Goal: Task Accomplishment & Management: Manage account settings

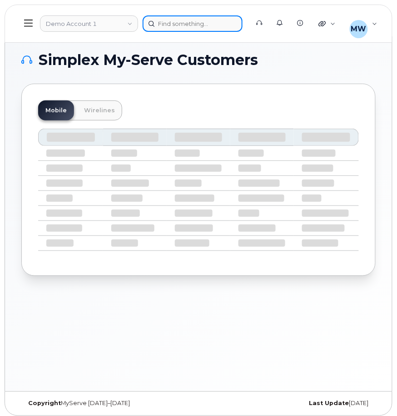
click at [207, 28] on div at bounding box center [193, 23] width 100 height 16
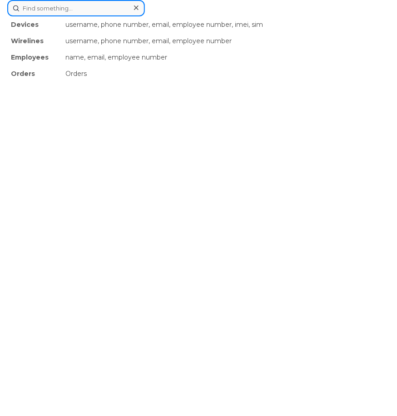
paste input "https://mandrillapp.com/track/click/31134018/myserve.ca?p=eyJzIjoiNDg4SWdjbEpOO…"
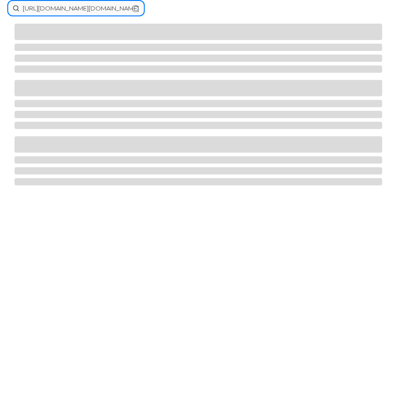
type input "https://mandrillapp.com/track/click/31134018/myserve.ca?p=eyJzIjoiNDg4SWdjbEpOO…"
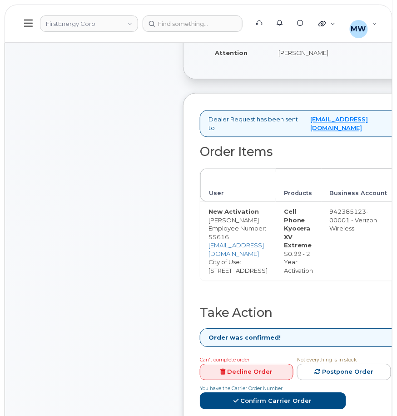
scroll to position [303, 0]
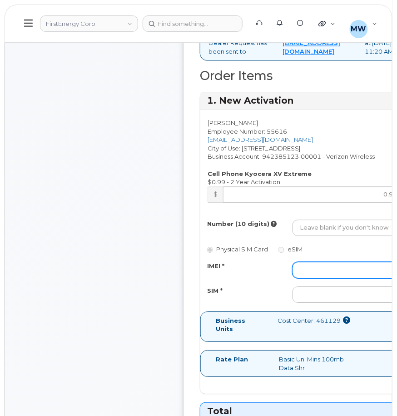
click at [326, 278] on input "IMEI *" at bounding box center [346, 270] width 106 height 16
paste input "016237004109682"
type input "016237004109682"
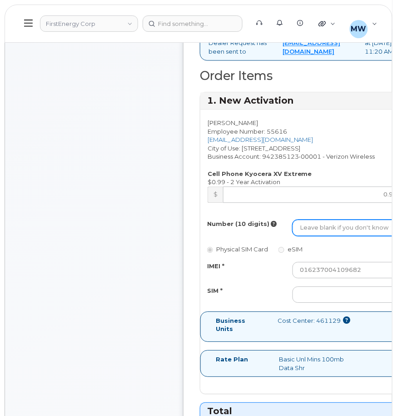
click at [327, 236] on input "Number (10 digits)" at bounding box center [346, 228] width 106 height 16
paste input "7324982323"
type input "7324982323"
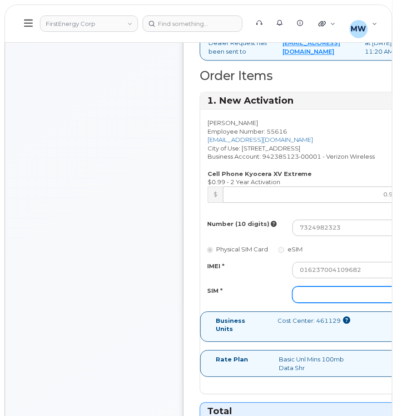
click at [331, 303] on input "SIM *" at bounding box center [346, 294] width 106 height 16
paste input "89148000011175608072"
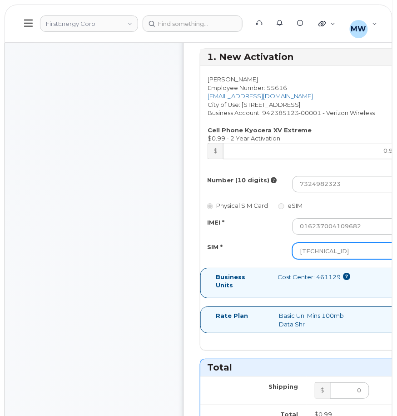
scroll to position [545, 0]
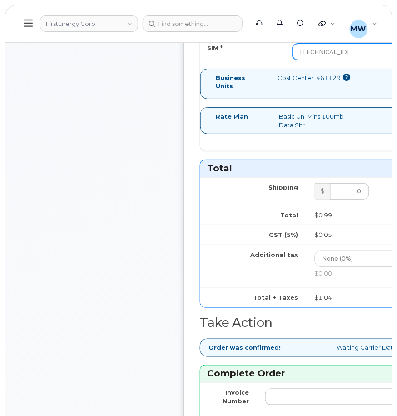
type input "89148000011175608072"
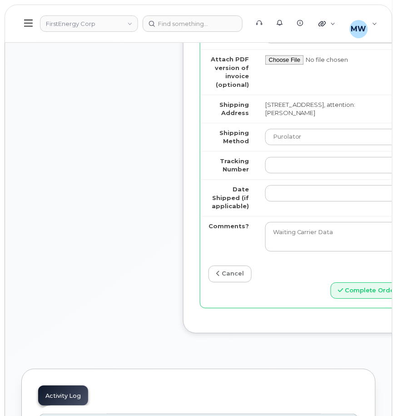
scroll to position [909, 0]
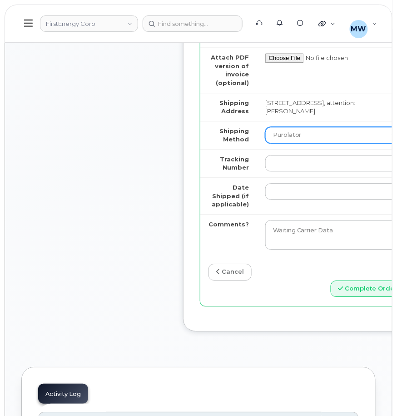
drag, startPoint x: 326, startPoint y: 138, endPoint x: 325, endPoint y: 148, distance: 10.1
click at [326, 137] on select "Purolator UPS FedEx Canada Post Courier Other Drop Off Pick Up" at bounding box center [334, 135] width 139 height 16
select select "UPS"
click at [265, 132] on select "Purolator UPS FedEx Canada Post Courier Other Drop Off Pick Up" at bounding box center [334, 135] width 139 height 16
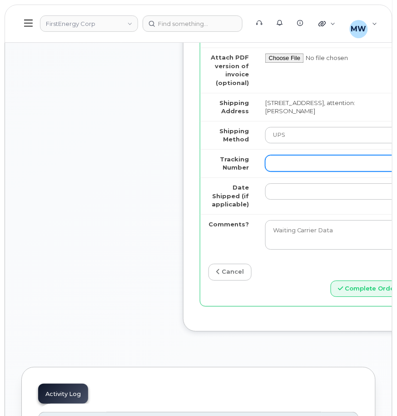
click at [319, 171] on input "Tracking Number" at bounding box center [334, 163] width 139 height 16
paste input "1Z4367572434141475"
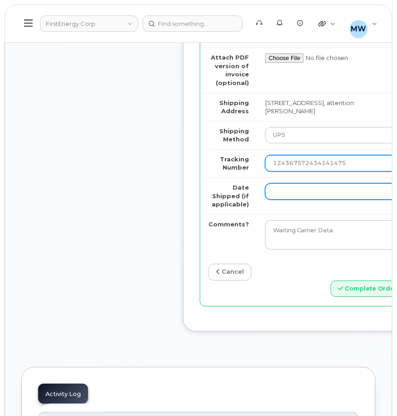
type input "1Z4367572434141475"
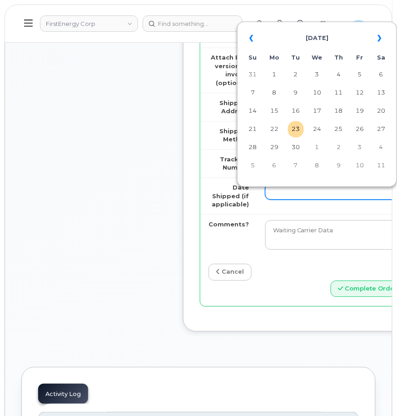
click at [304, 191] on input "Date Shipped (if applicable)" at bounding box center [334, 191] width 139 height 16
click at [297, 131] on td "23" at bounding box center [296, 129] width 16 height 16
type input "2025-09-23"
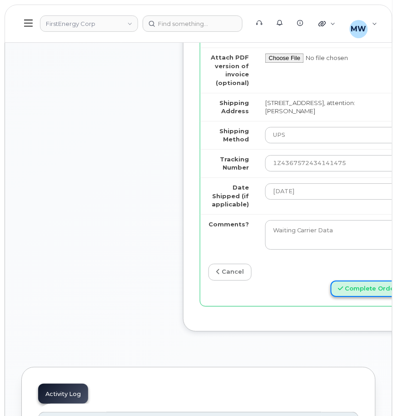
click at [365, 294] on button "Complete Order" at bounding box center [368, 288] width 75 height 17
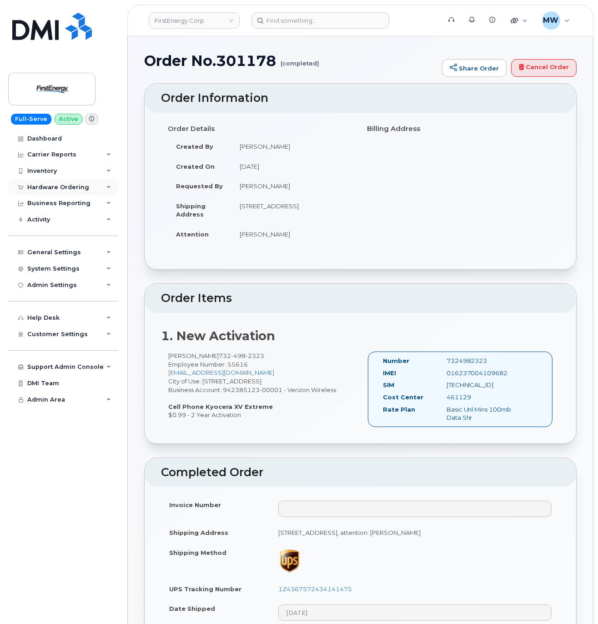
drag, startPoint x: 38, startPoint y: 180, endPoint x: 40, endPoint y: 192, distance: 12.5
click at [38, 180] on div "Hardware Ordering" at bounding box center [63, 187] width 110 height 16
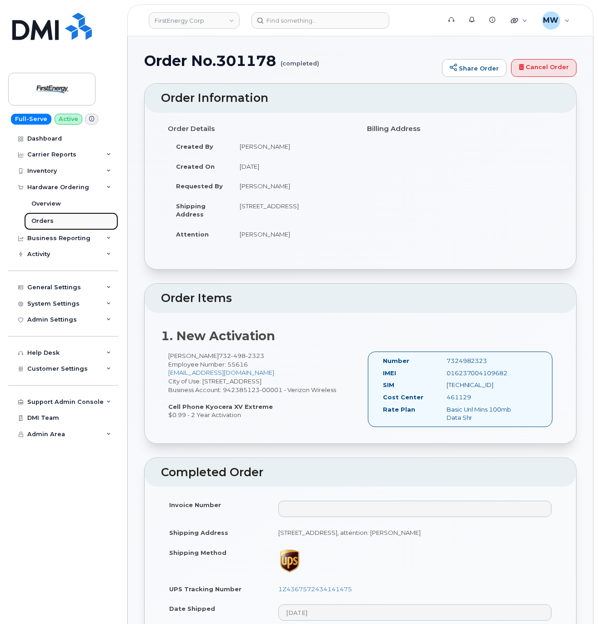
click at [43, 224] on div "Orders" at bounding box center [42, 221] width 22 height 8
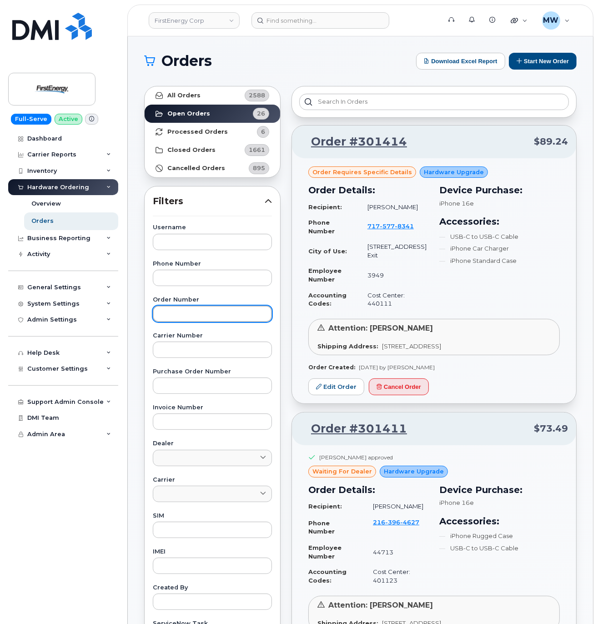
click at [198, 318] on input "text" at bounding box center [212, 313] width 119 height 16
paste input "295936"
type input "295936"
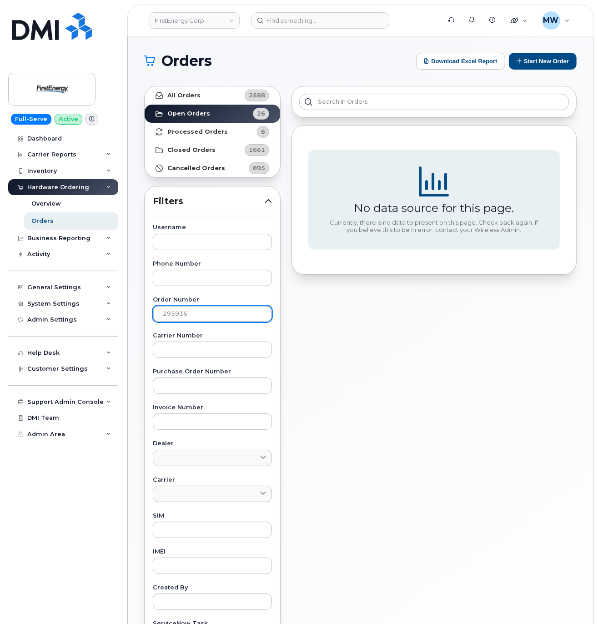
click at [165, 308] on input "295936" at bounding box center [212, 313] width 119 height 16
click at [220, 96] on link "All Orders 2588" at bounding box center [212, 95] width 135 height 18
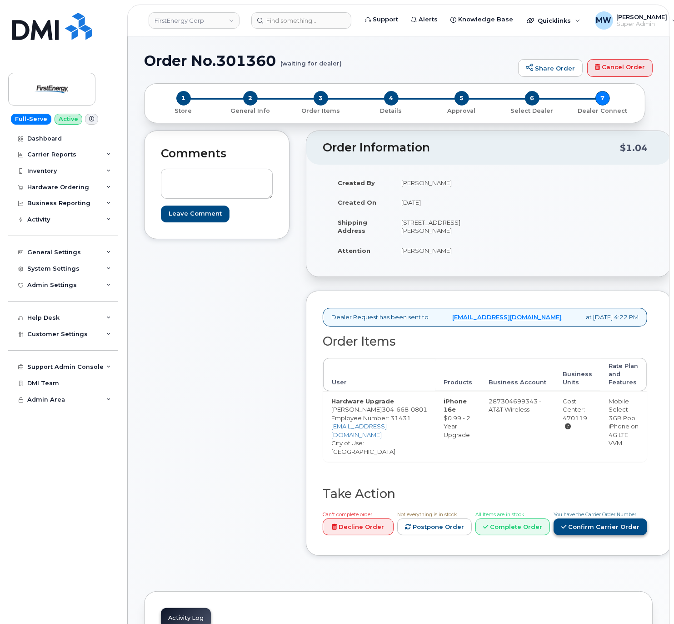
click at [554, 535] on link "Confirm Carrier Order" at bounding box center [601, 526] width 94 height 17
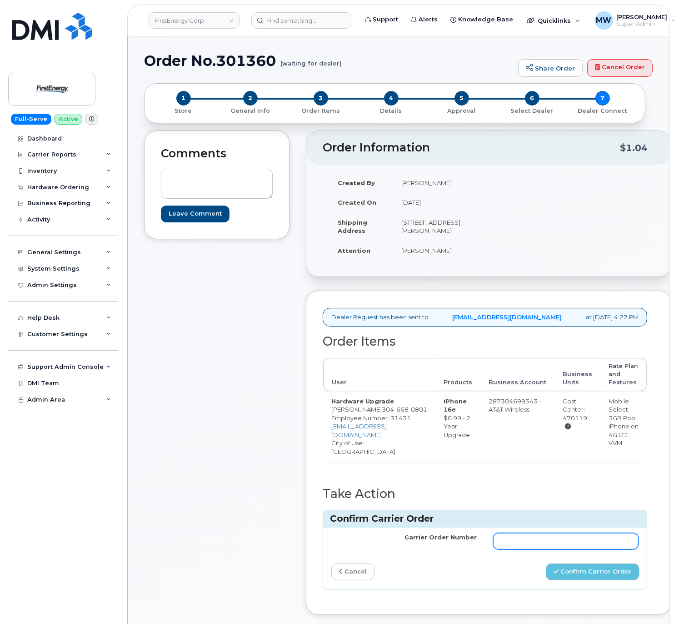
click at [505, 545] on input "Carrier Order Number" at bounding box center [565, 541] width 145 height 16
paste input "10-173354450090567"
type input "10-173354450090567"
click at [579, 579] on button "Confirm Carrier Order" at bounding box center [593, 571] width 94 height 17
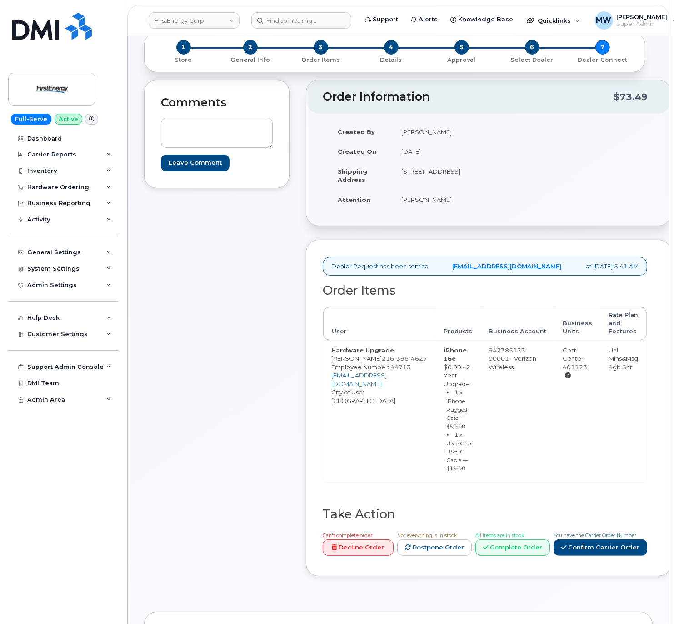
scroll to position [91, 0]
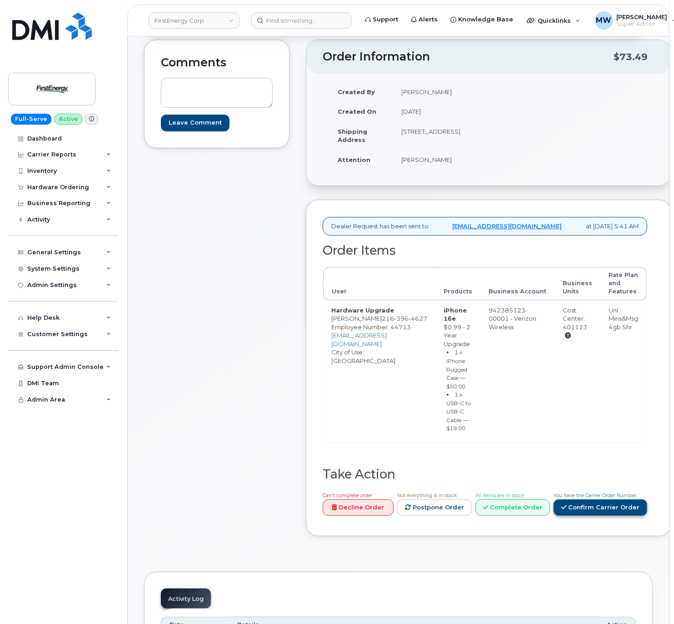
click at [582, 516] on link "Confirm Carrier Order" at bounding box center [601, 507] width 94 height 17
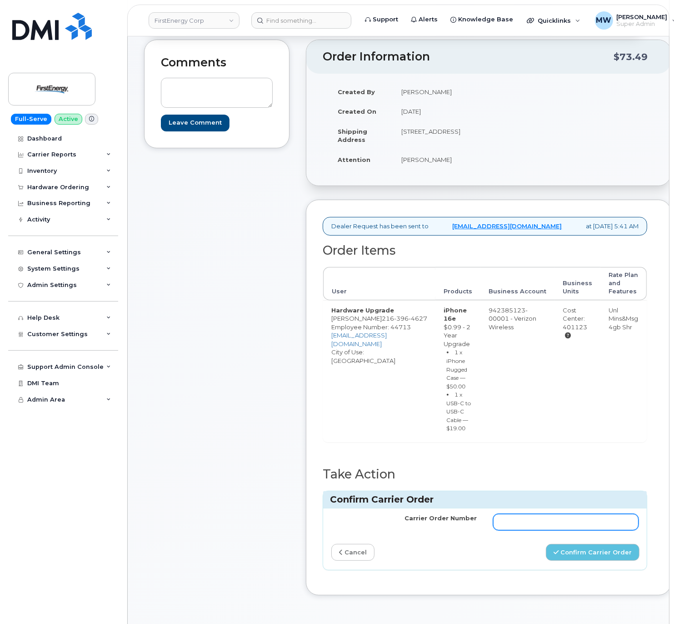
click at [530, 530] on input "Carrier Order Number" at bounding box center [565, 522] width 145 height 16
paste input "MB1000503225431"
type input "MB1000503225431"
click at [571, 560] on button "Confirm Carrier Order" at bounding box center [593, 552] width 94 height 17
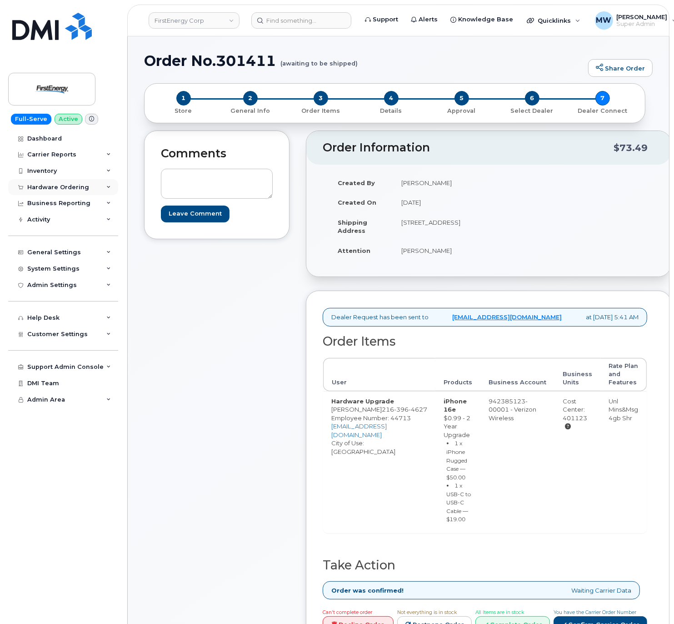
click at [80, 190] on div "Hardware Ordering" at bounding box center [58, 187] width 62 height 7
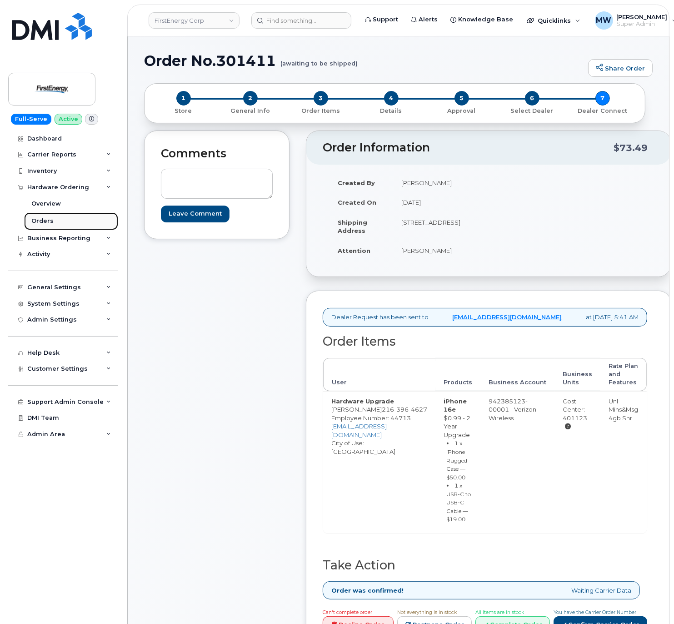
click at [56, 225] on link "Orders" at bounding box center [71, 220] width 94 height 17
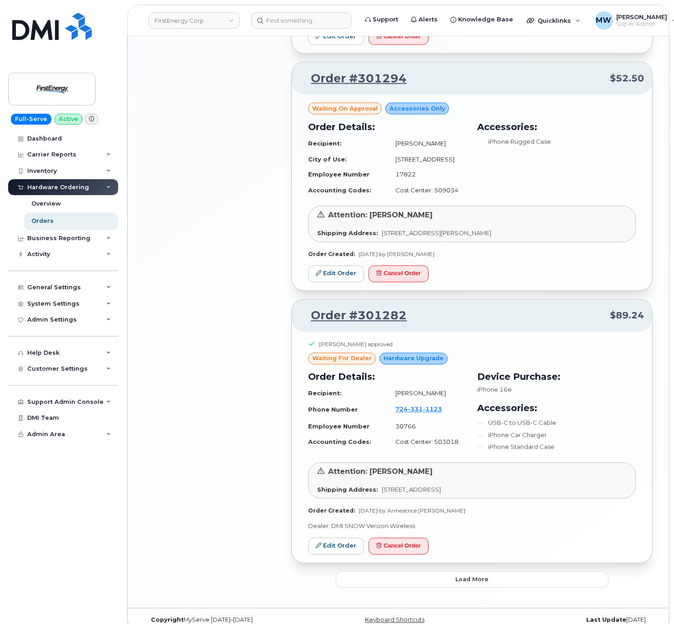
scroll to position [1518, 0]
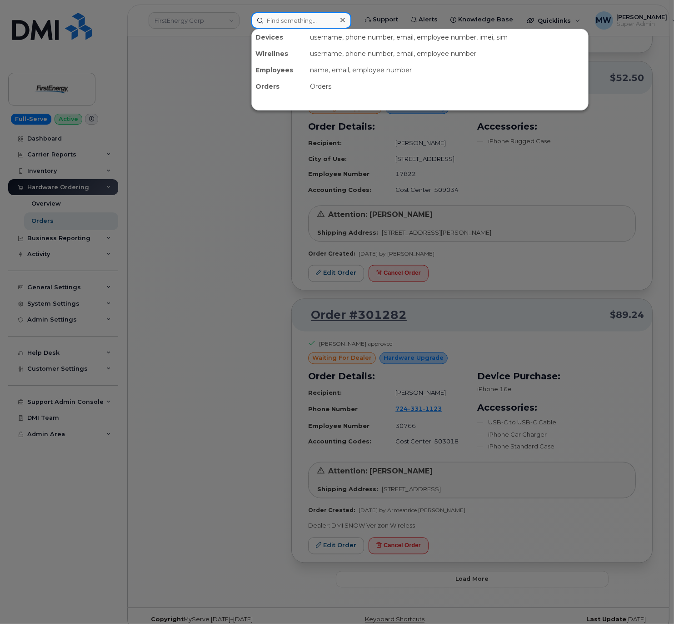
click at [291, 19] on input at bounding box center [301, 20] width 100 height 16
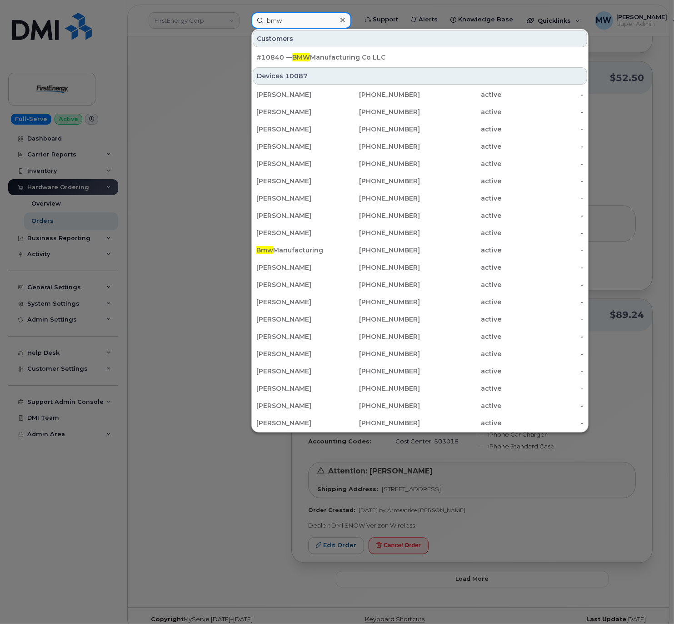
type input "bmw"
click at [355, 53] on div "#10840 — BMW Manufacturing Co LLC" at bounding box center [419, 57] width 327 height 16
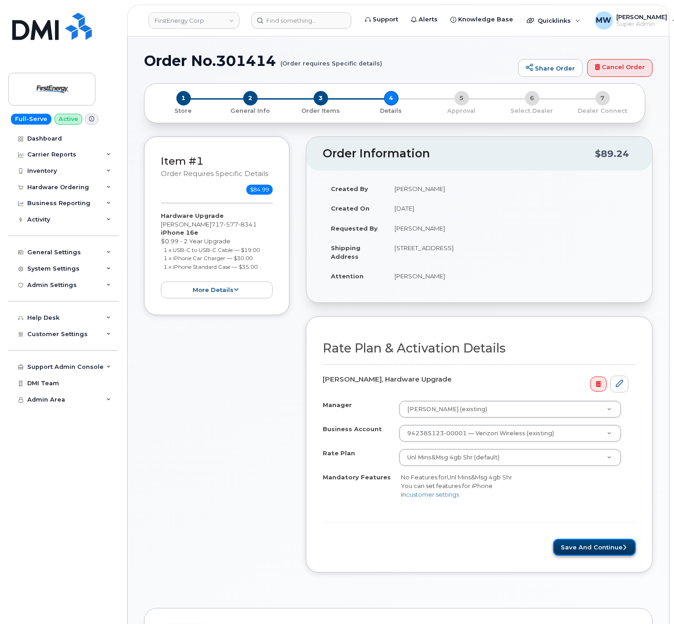
click at [590, 554] on button "Save and Continue" at bounding box center [594, 547] width 83 height 17
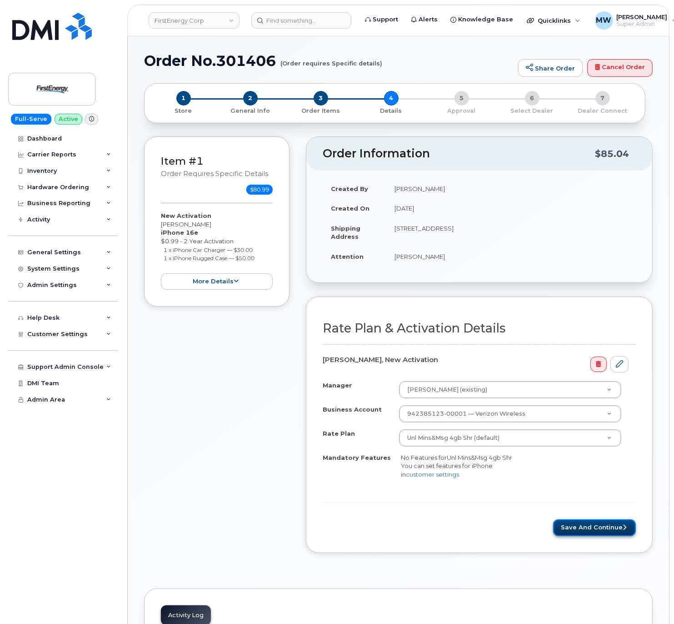
click at [594, 534] on button "Save and Continue" at bounding box center [594, 527] width 83 height 17
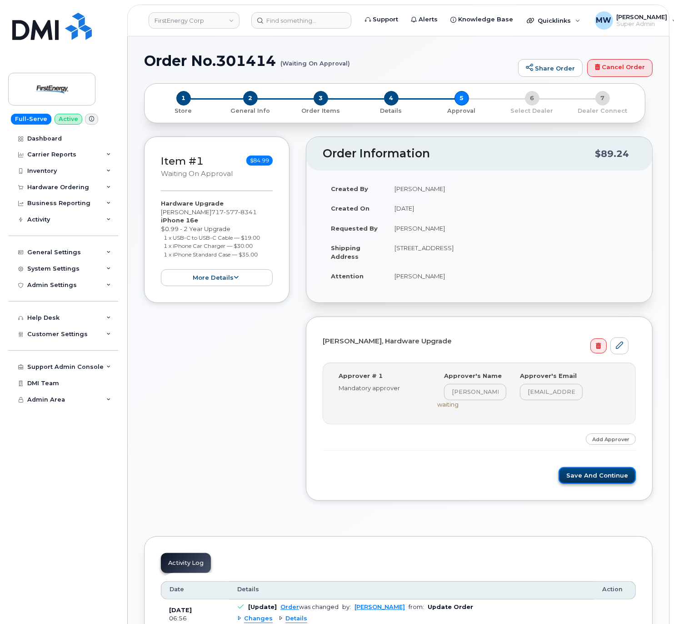
click at [624, 483] on button "Save and Continue" at bounding box center [597, 475] width 77 height 17
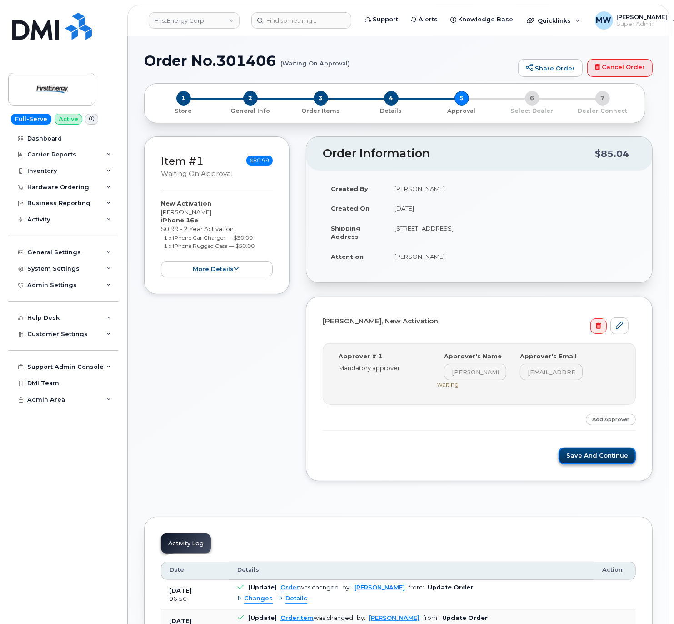
click at [613, 459] on button "Save and Continue" at bounding box center [597, 455] width 77 height 17
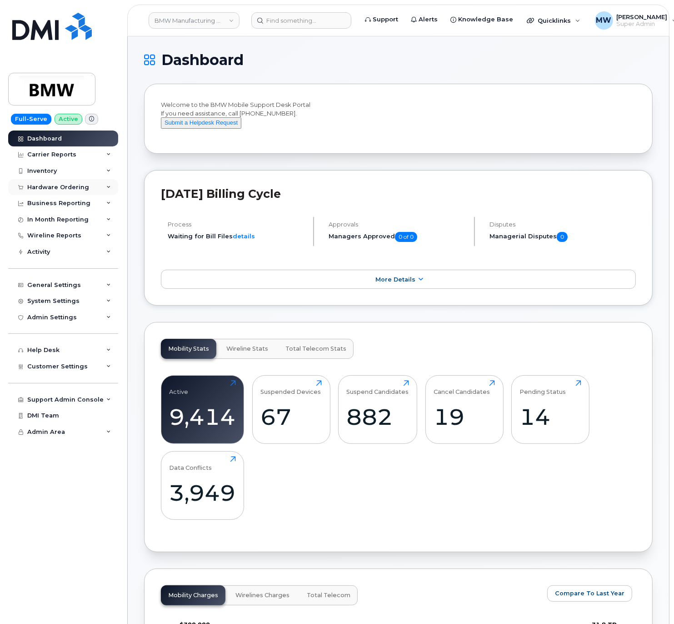
click at [45, 191] on div "Hardware Ordering" at bounding box center [63, 187] width 110 height 16
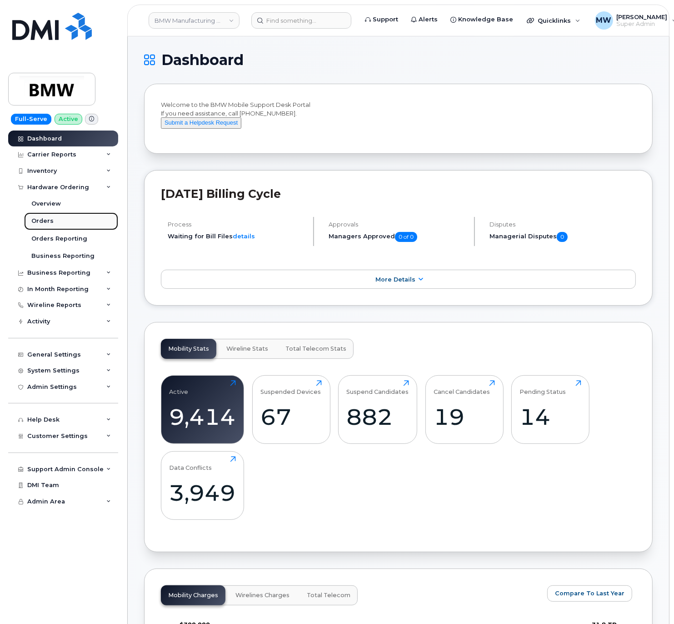
click at [58, 219] on link "Orders" at bounding box center [71, 220] width 94 height 17
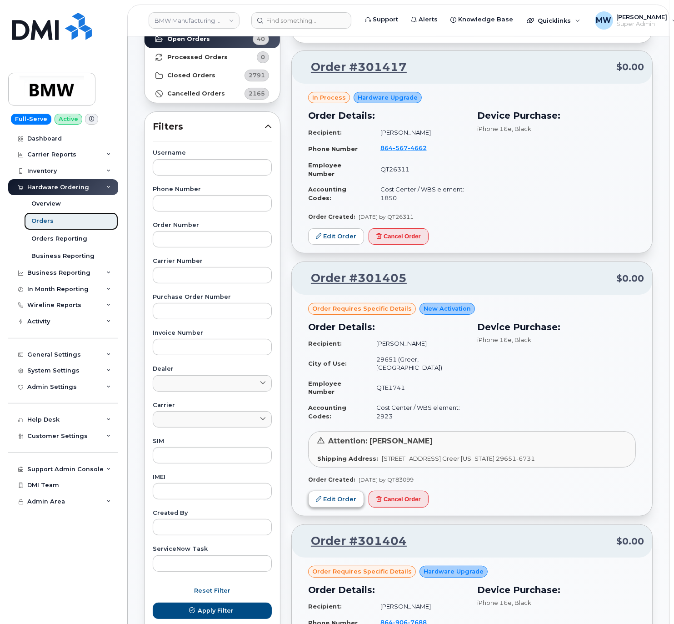
scroll to position [182, 0]
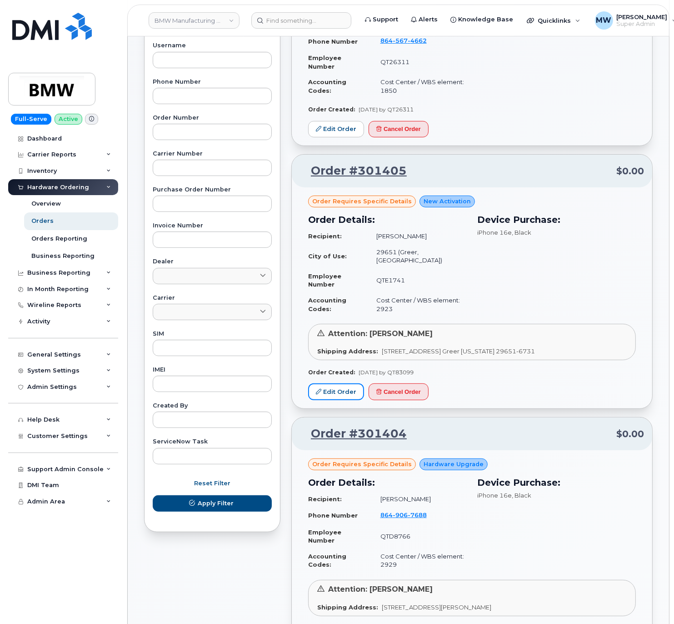
drag, startPoint x: 329, startPoint y: 397, endPoint x: 327, endPoint y: 411, distance: 14.2
click at [327, 398] on link "Edit Order" at bounding box center [336, 391] width 56 height 17
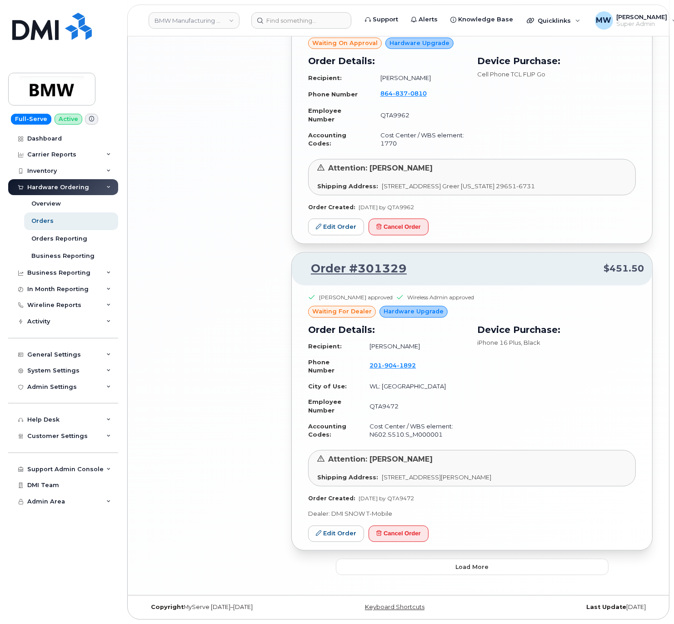
scroll to position [1772, 0]
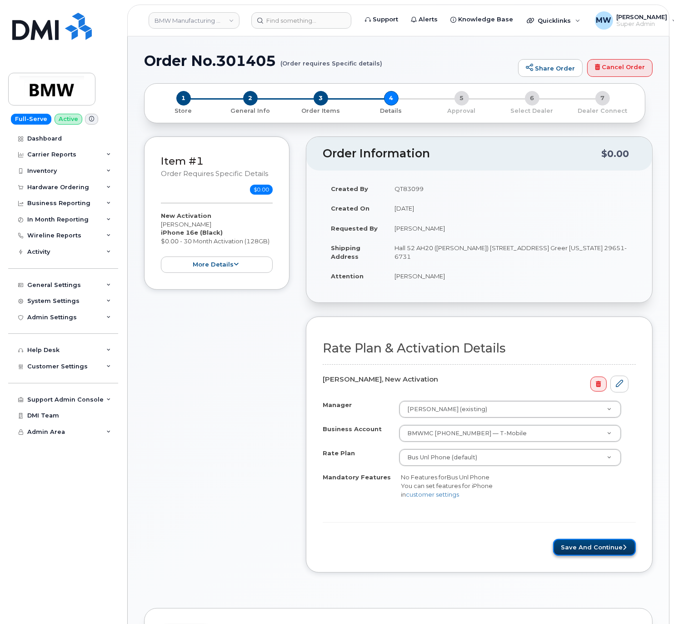
click at [576, 550] on button "Save and Continue" at bounding box center [594, 547] width 83 height 17
click at [575, 555] on button "Save and Continue" at bounding box center [594, 547] width 83 height 17
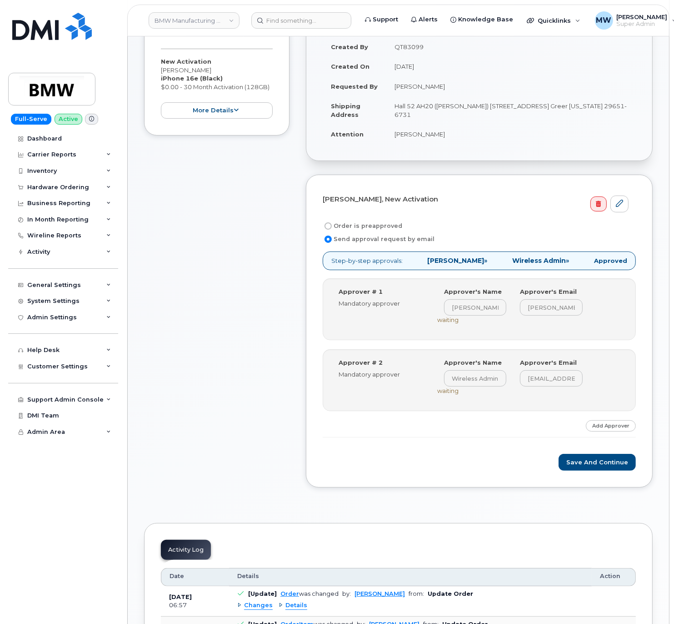
scroll to position [182, 0]
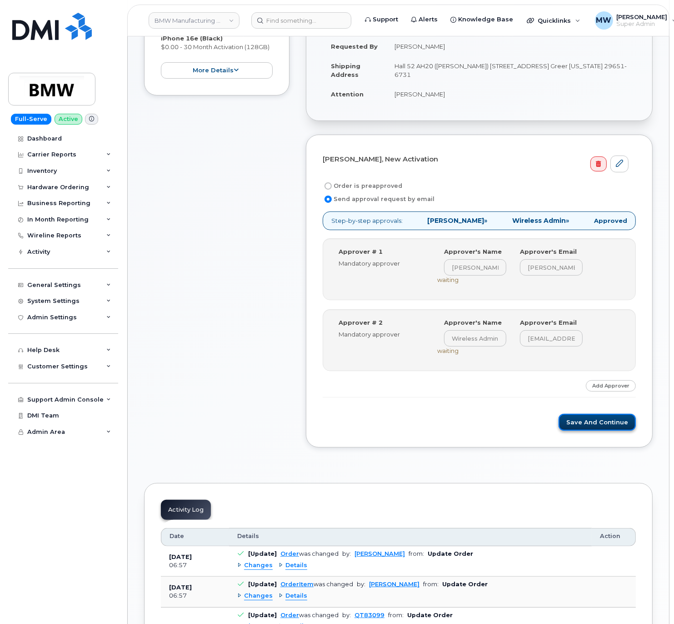
click at [605, 421] on button "Save and Continue" at bounding box center [597, 422] width 77 height 17
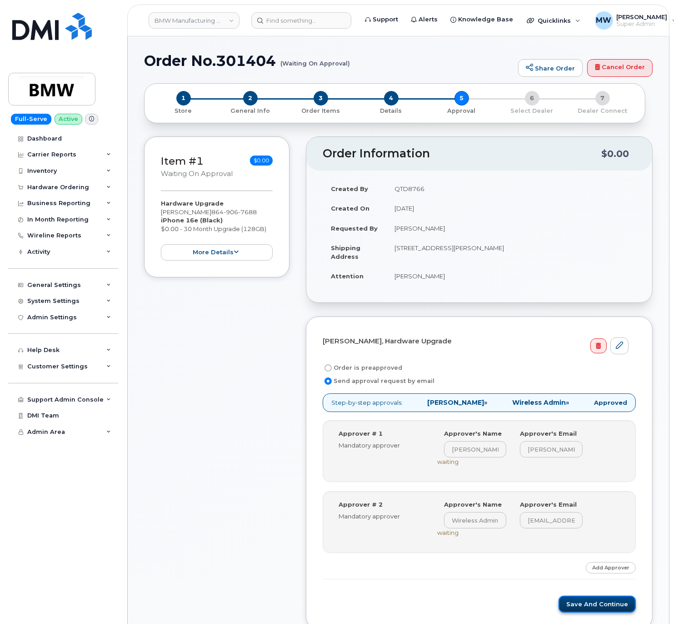
click at [572, 609] on button "Save and Continue" at bounding box center [597, 603] width 77 height 17
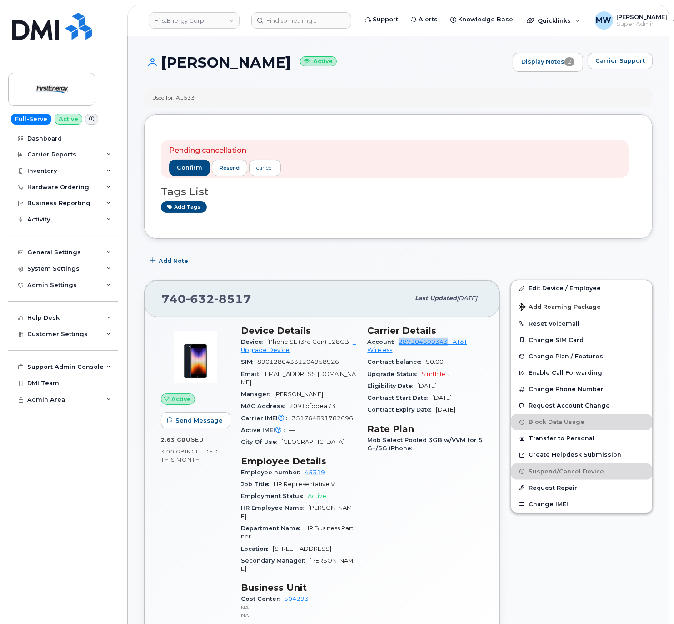
drag, startPoint x: 398, startPoint y: 343, endPoint x: 446, endPoint y: 344, distance: 48.2
click at [446, 344] on div "Account 287304699343 - AT&T Wireless" at bounding box center [426, 346] width 116 height 20
copy link "287304699343"
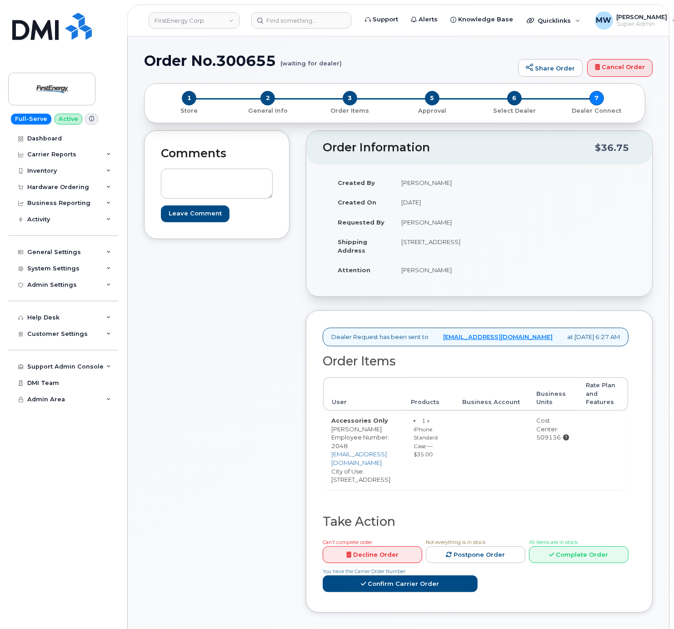
click at [247, 53] on h1 "Order No.300655 (waiting for dealer)" at bounding box center [328, 61] width 369 height 16
copy h1 "300655"
click at [55, 181] on div "Hardware Ordering" at bounding box center [63, 187] width 110 height 16
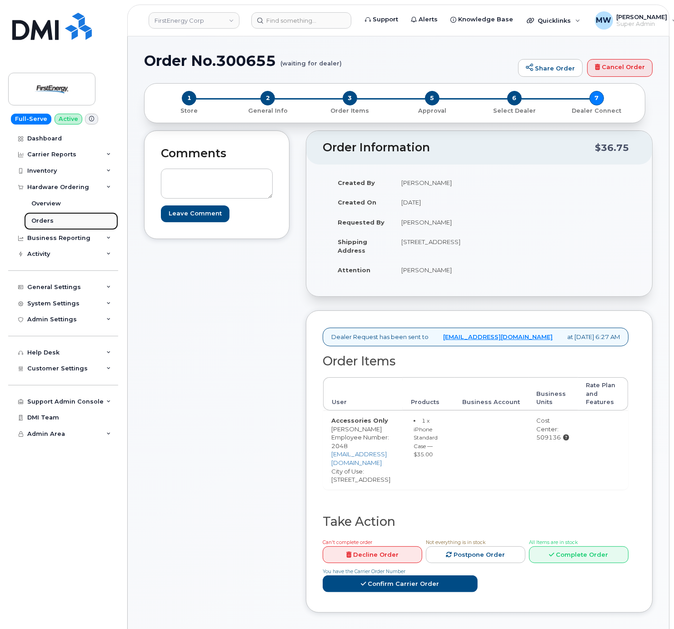
click at [55, 219] on link "Orders" at bounding box center [71, 220] width 94 height 17
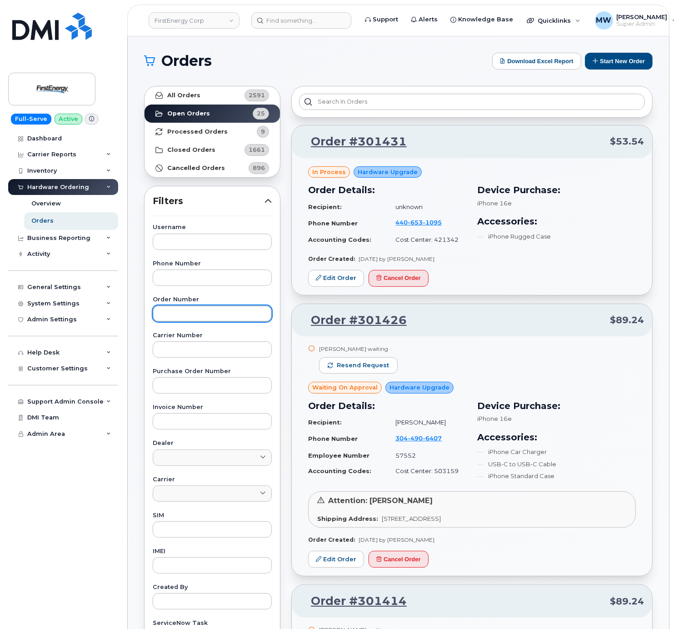
click at [184, 311] on input "text" at bounding box center [212, 313] width 119 height 16
paste input "300655"
type input "300655"
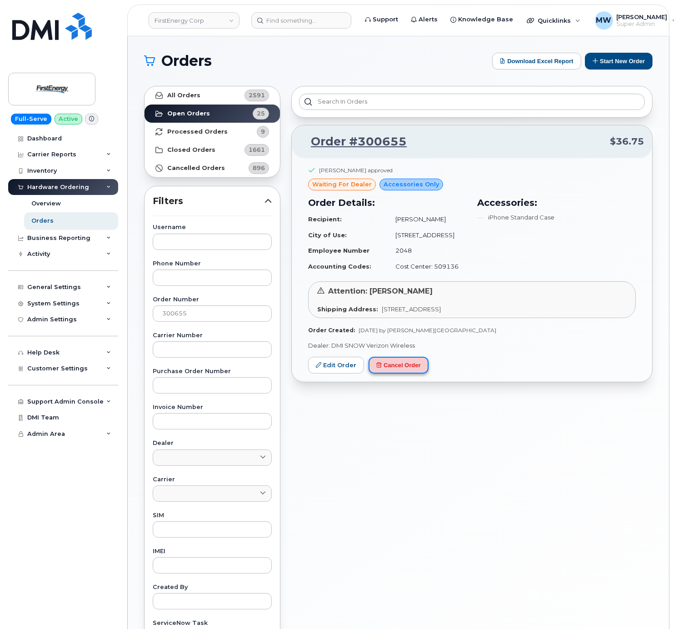
click at [398, 362] on button "Cancel Order" at bounding box center [399, 365] width 60 height 17
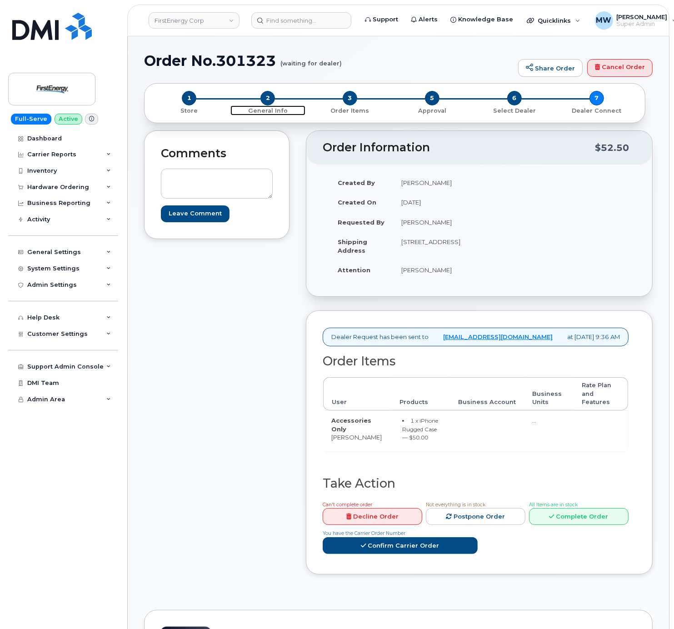
click at [270, 109] on p "General Info" at bounding box center [267, 111] width 75 height 8
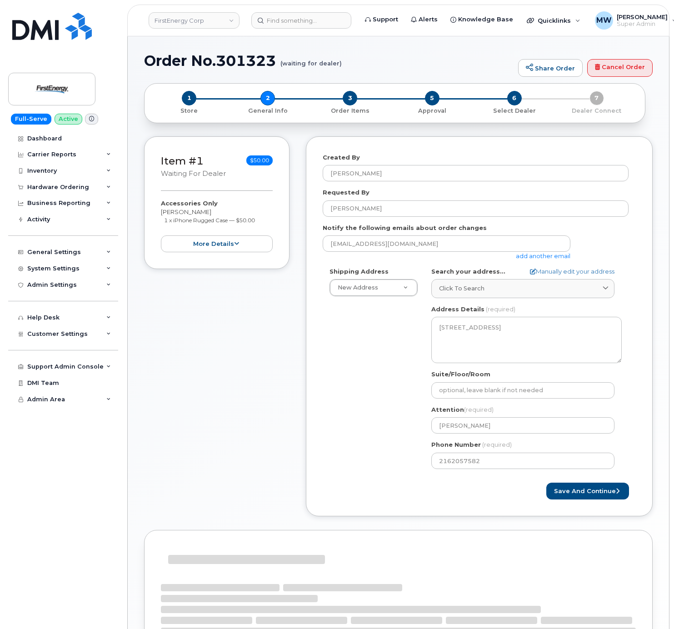
select select
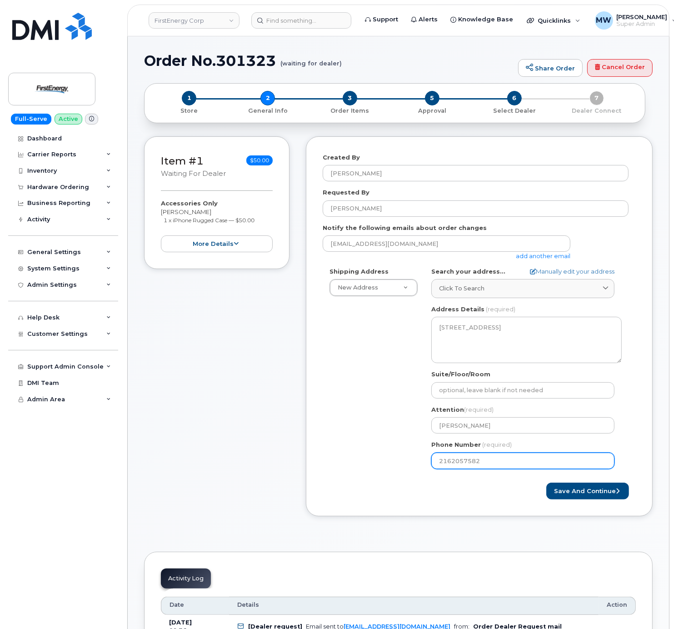
click at [452, 460] on input "2162057582" at bounding box center [522, 461] width 183 height 16
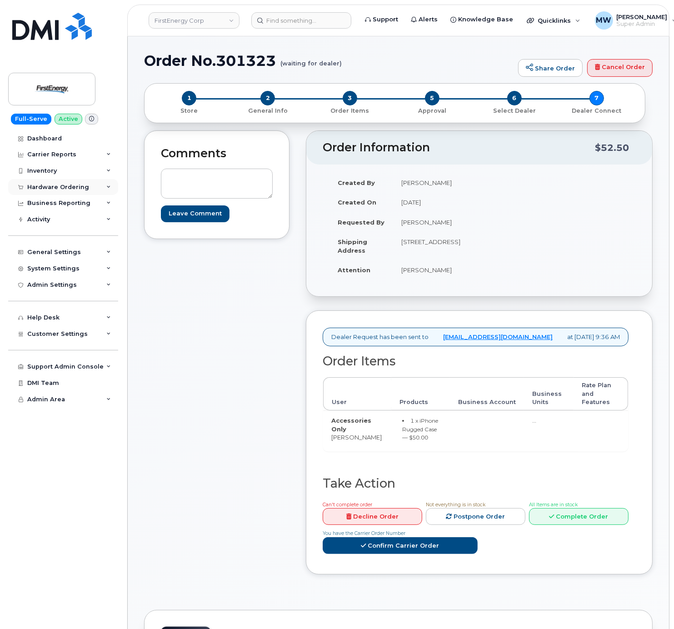
click at [46, 185] on div "Hardware Ordering" at bounding box center [58, 187] width 62 height 7
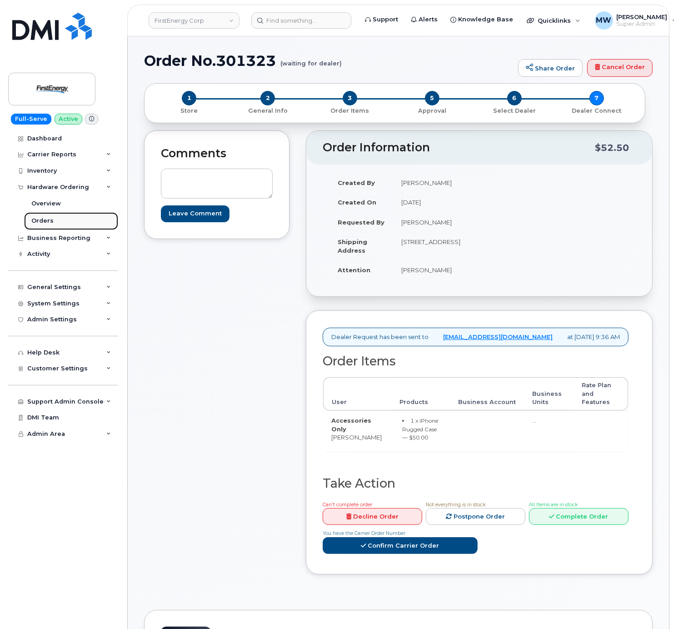
click at [38, 221] on div "Orders" at bounding box center [42, 221] width 22 height 8
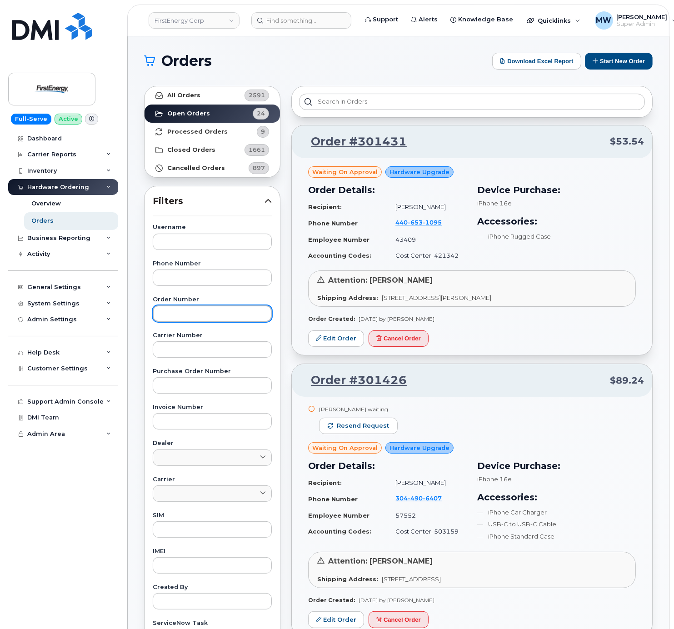
click at [199, 316] on input "text" at bounding box center [212, 313] width 119 height 16
paste input "301323"
type input "301323"
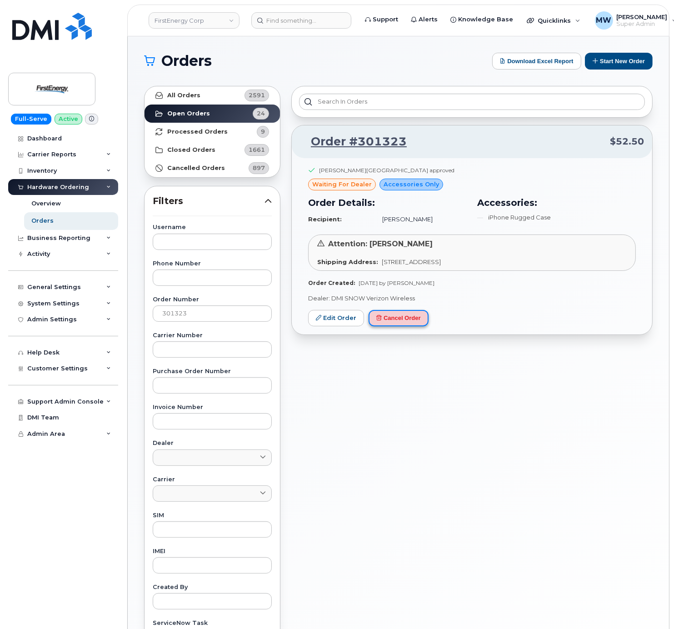
click at [403, 323] on button "Cancel Order" at bounding box center [399, 318] width 60 height 17
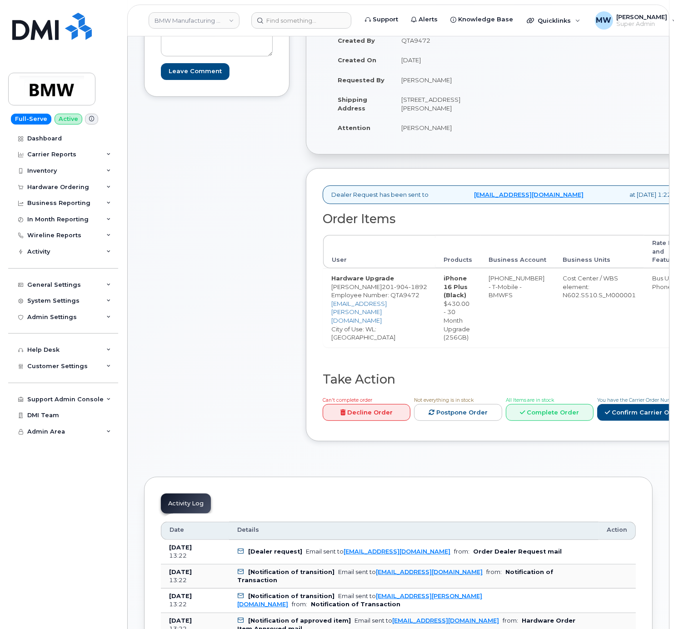
scroll to position [182, 0]
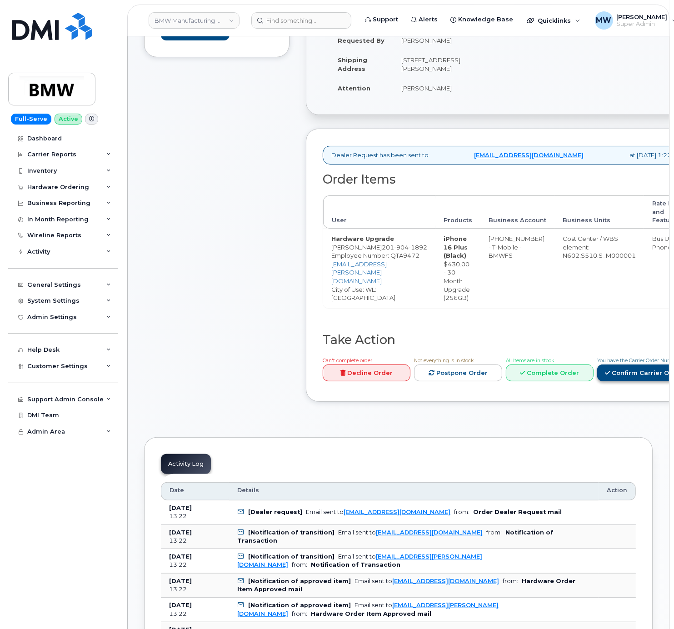
click at [632, 381] on link "Confirm Carrier Order" at bounding box center [644, 372] width 94 height 17
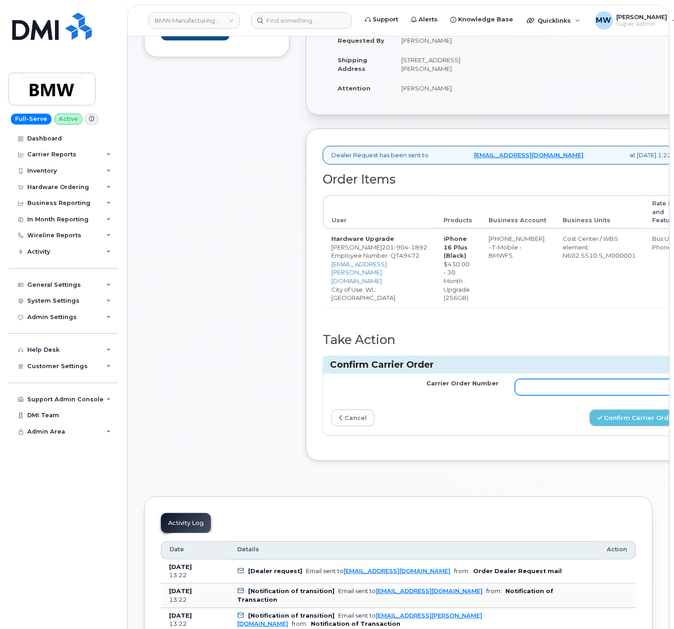
click at [541, 395] on input "Carrier Order Number" at bounding box center [598, 387] width 167 height 16
paste input "771920751"
type input "771920751"
click at [615, 426] on button "Confirm Carrier Order" at bounding box center [636, 417] width 94 height 17
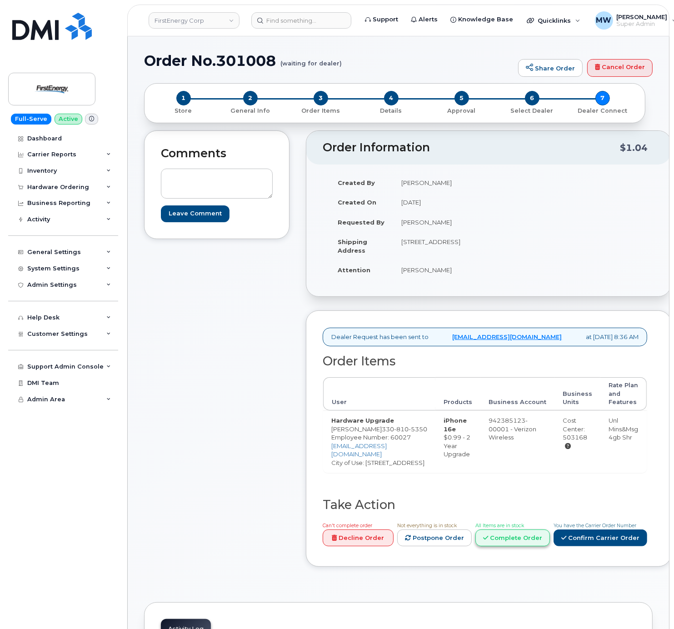
click at [520, 546] on link "Complete Order" at bounding box center [512, 537] width 75 height 17
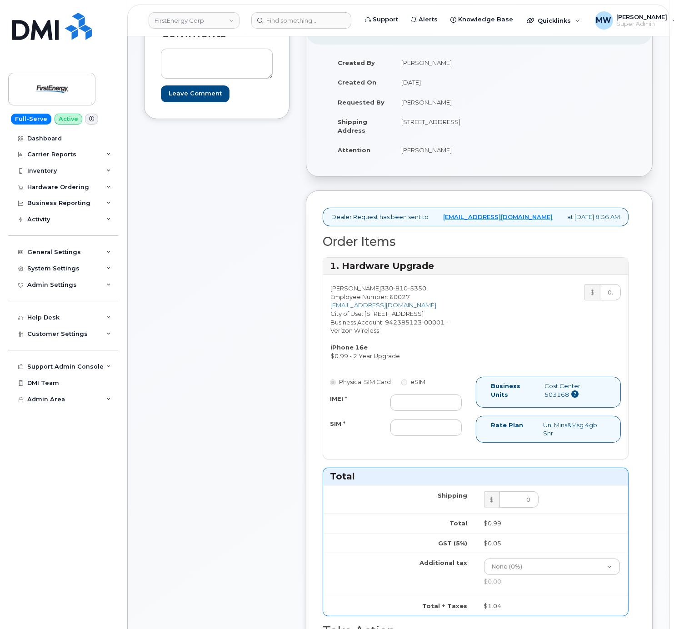
scroll to position [273, 0]
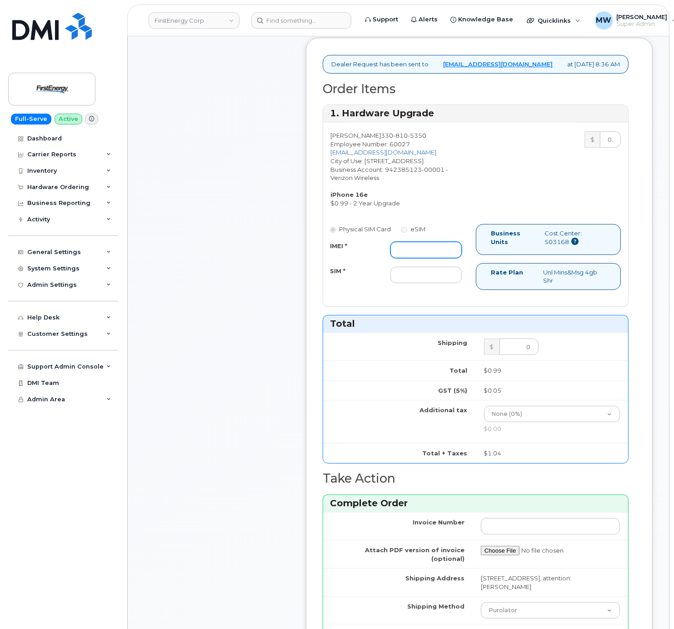
click at [445, 258] on input "IMEI *" at bounding box center [425, 250] width 71 height 16
paste input "355613398211772"
type input "355613398211772"
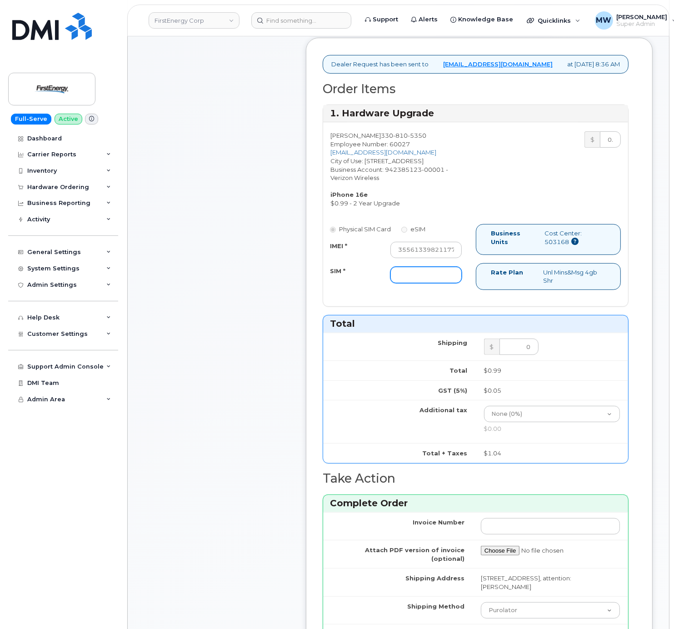
click at [451, 283] on input "SIM *" at bounding box center [425, 275] width 71 height 16
type input "NA"
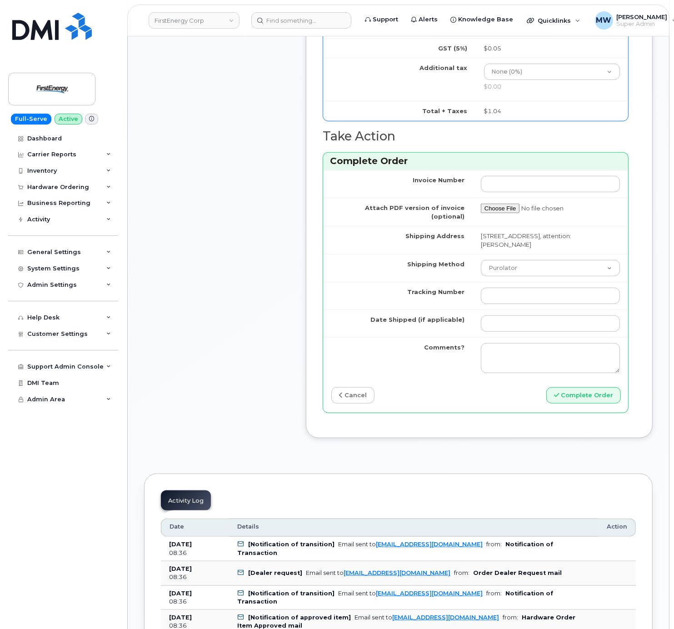
scroll to position [636, 0]
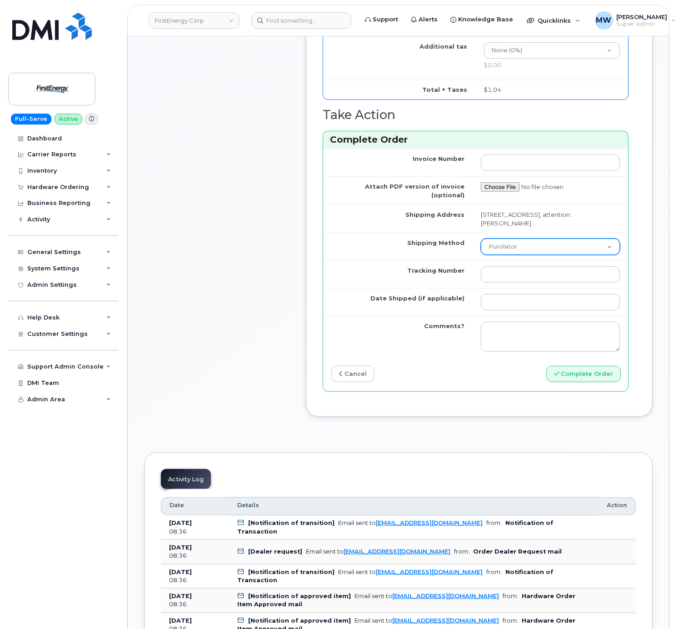
drag, startPoint x: 525, startPoint y: 259, endPoint x: 526, endPoint y: 264, distance: 4.7
click at [525, 255] on select "Purolator UPS FedEx Canada Post Courier Other Drop Off Pick Up" at bounding box center [550, 247] width 139 height 16
select select "UPS"
click at [481, 248] on select "Purolator UPS FedEx Canada Post Courier Other Drop Off Pick Up" at bounding box center [550, 247] width 139 height 16
paste input "1ZHF11964223886150"
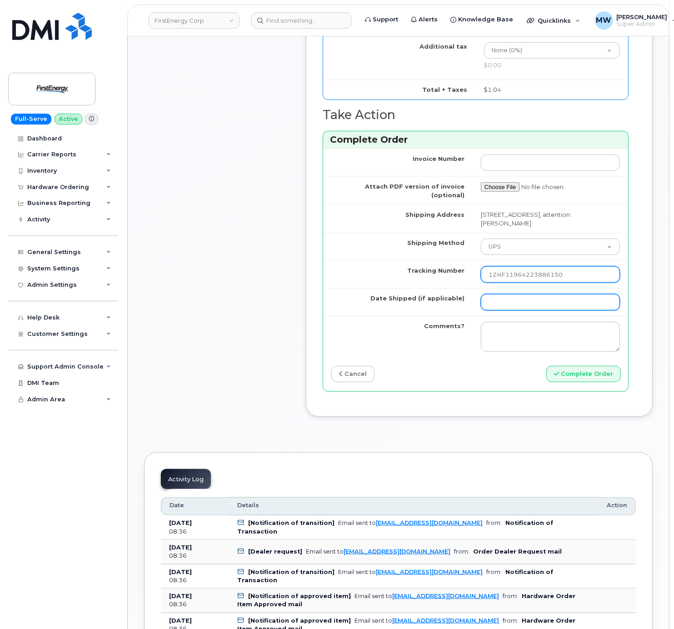
type input "1ZHF11964223886150"
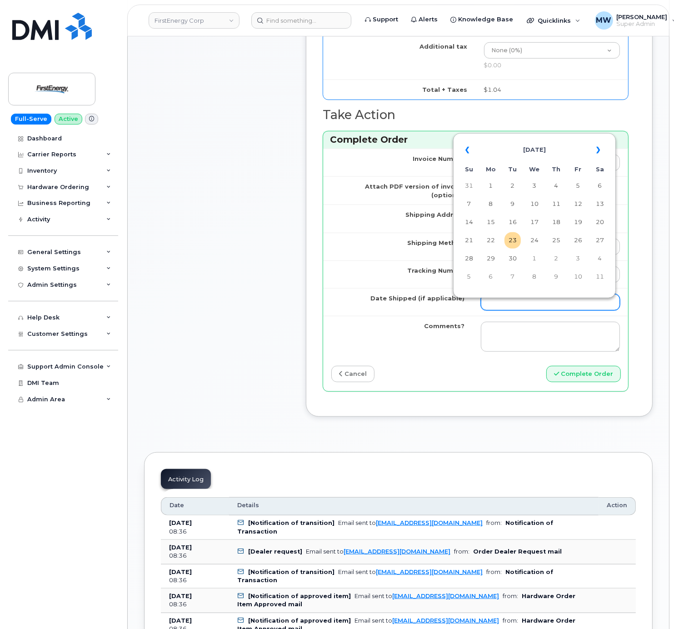
click at [513, 310] on input "Date Shipped (if applicable)" at bounding box center [550, 302] width 139 height 16
click at [577, 230] on td "19" at bounding box center [578, 222] width 16 height 16
type input "2025-09-19"
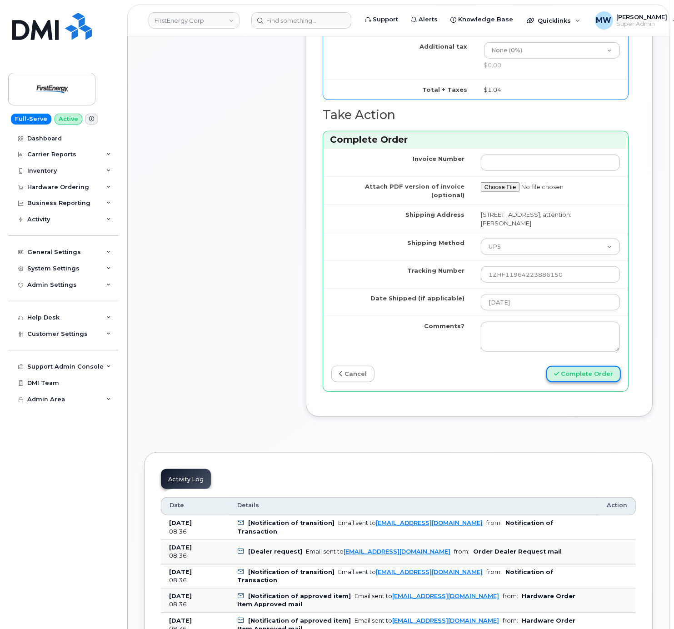
click at [590, 383] on button "Complete Order" at bounding box center [583, 374] width 75 height 17
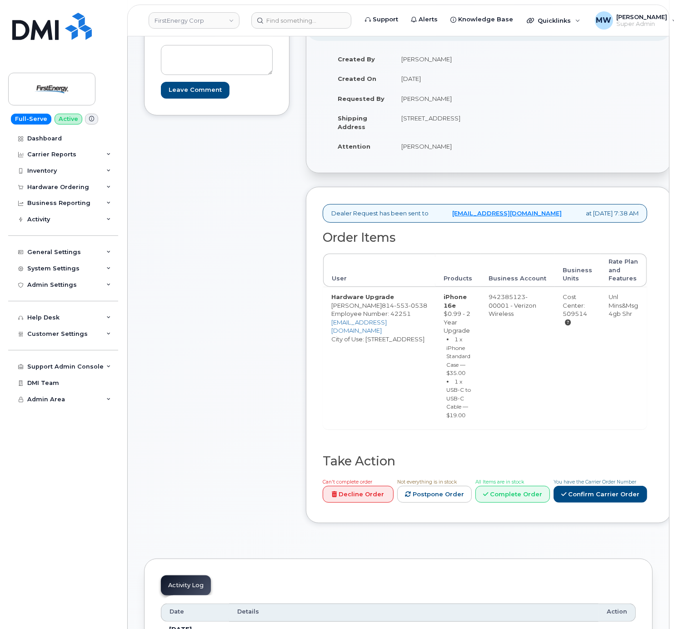
scroll to position [454, 0]
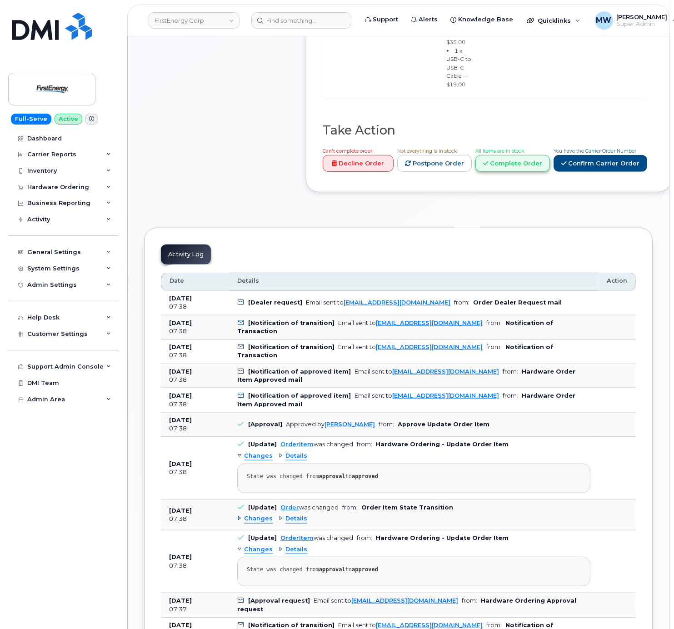
click at [550, 172] on link "Complete Order" at bounding box center [512, 163] width 75 height 17
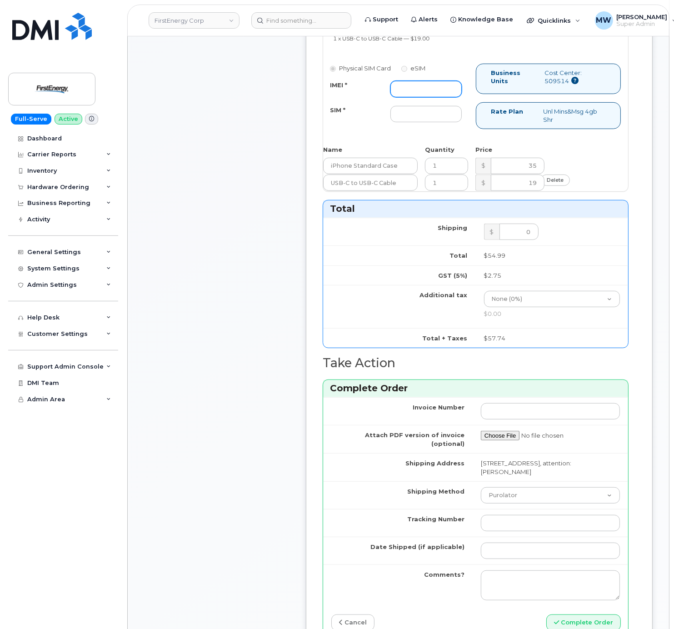
click at [421, 97] on input "IMEI *" at bounding box center [425, 89] width 71 height 16
paste input "352787902011648"
type input "352787902011648"
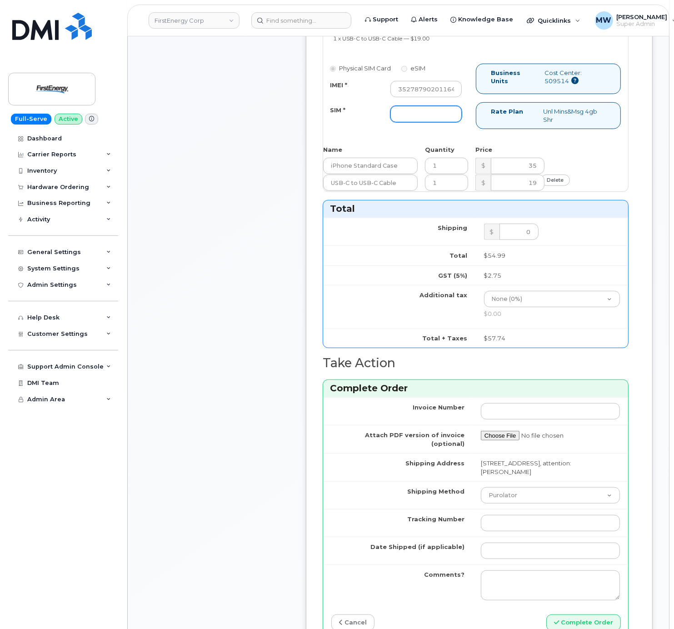
click at [435, 122] on input "SIM *" at bounding box center [425, 114] width 71 height 16
paste input "89148000011332513223"
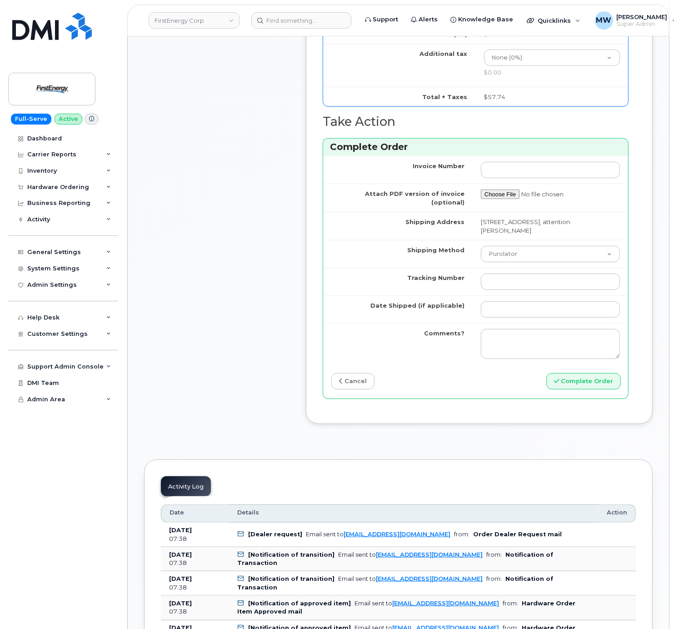
scroll to position [727, 0]
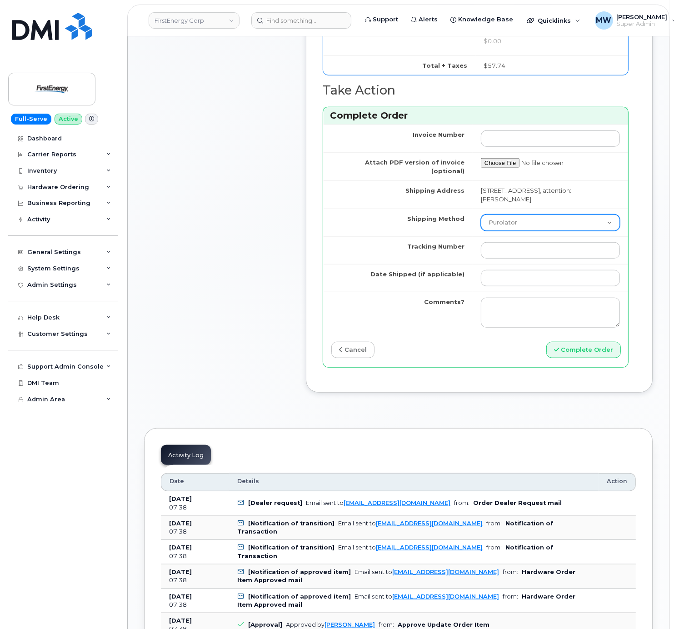
type input "89148000011332513223"
drag, startPoint x: 529, startPoint y: 236, endPoint x: 528, endPoint y: 247, distance: 11.0
click at [529, 231] on select "Purolator UPS FedEx Canada Post Courier Other Drop Off Pick Up" at bounding box center [550, 223] width 139 height 16
select select "FedEx"
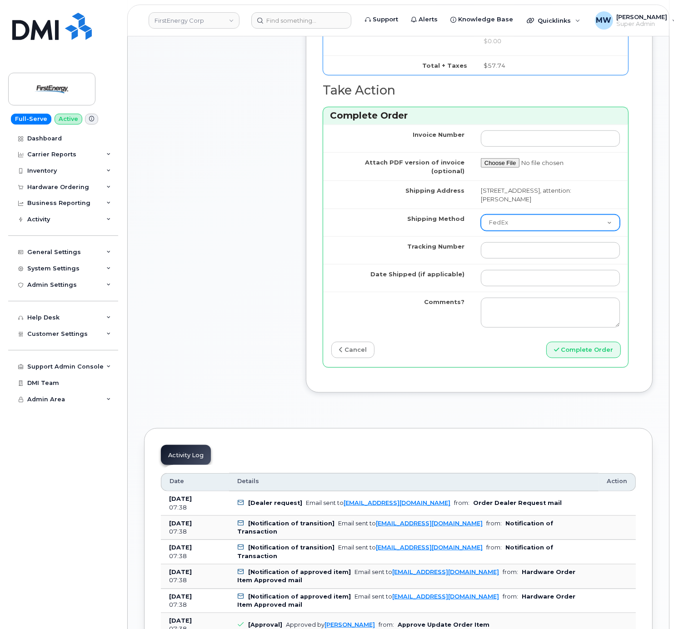
click at [481, 231] on select "Purolator UPS FedEx Canada Post Courier Other Drop Off Pick Up" at bounding box center [550, 223] width 139 height 16
click at [507, 259] on input "Tracking Number" at bounding box center [550, 250] width 139 height 16
paste input "446891522020"
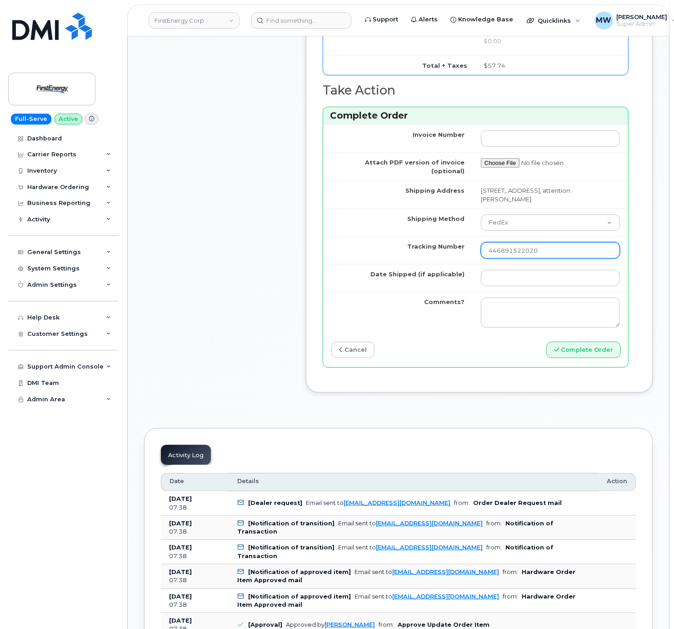
type input "446891522020"
click at [591, 292] on td at bounding box center [550, 278] width 155 height 28
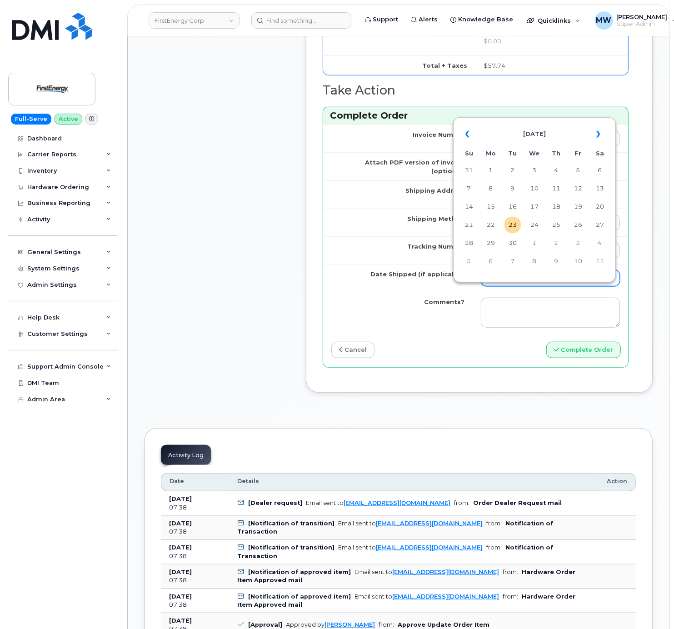
click at [589, 286] on input "Date Shipped (if applicable)" at bounding box center [550, 278] width 139 height 16
click at [494, 226] on td "22" at bounding box center [491, 225] width 16 height 16
type input "2025-09-22"
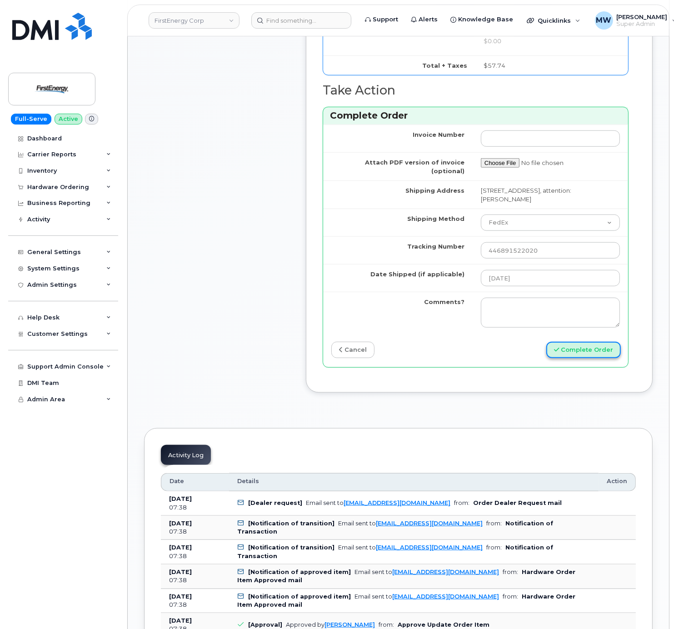
click at [603, 359] on button "Complete Order" at bounding box center [583, 350] width 75 height 17
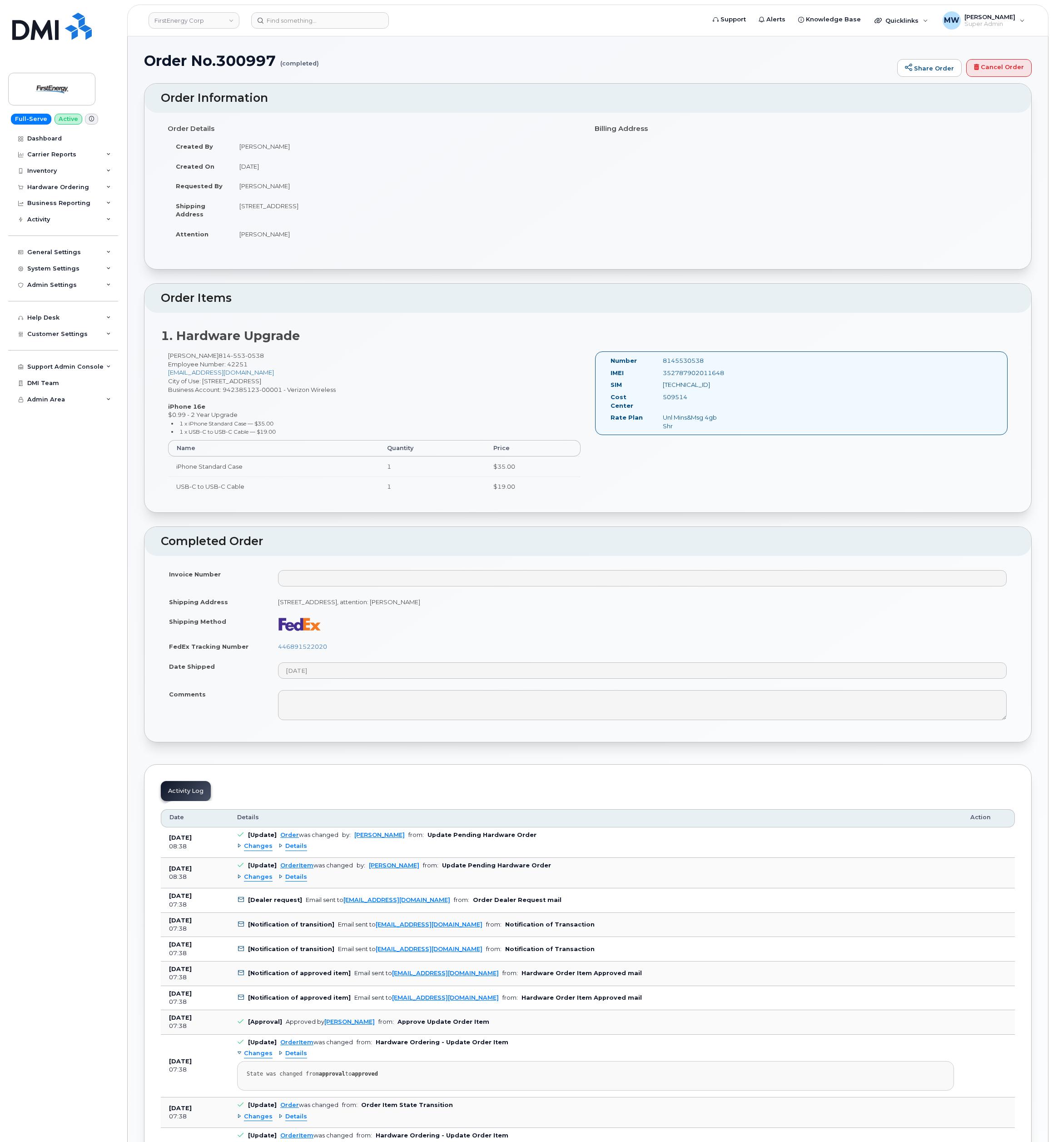
click at [532, 50] on div "Order No.300997 (completed) Share Order Cancel Order × Share This Order If you …" at bounding box center [588, 979] width 921 height 1886
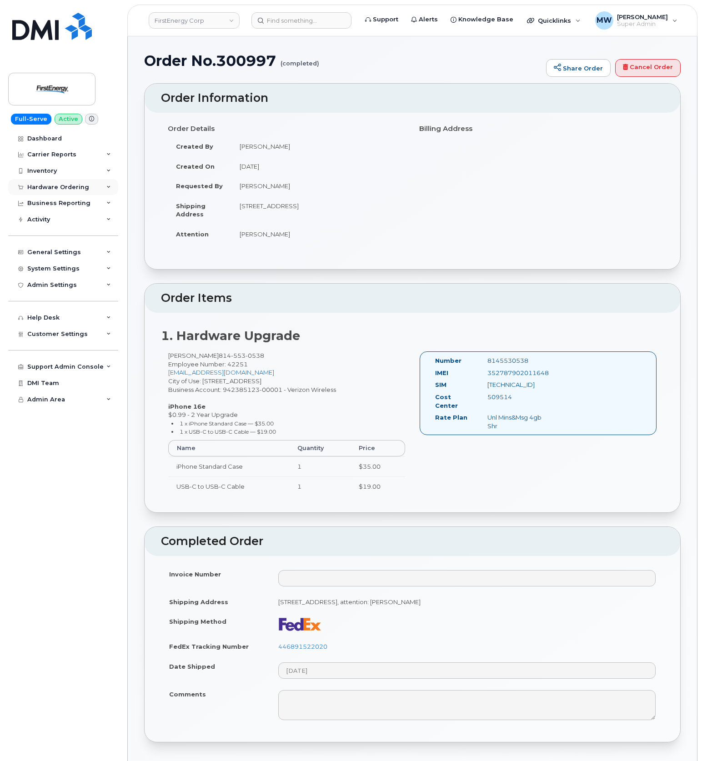
click at [51, 190] on div "Hardware Ordering" at bounding box center [58, 187] width 62 height 7
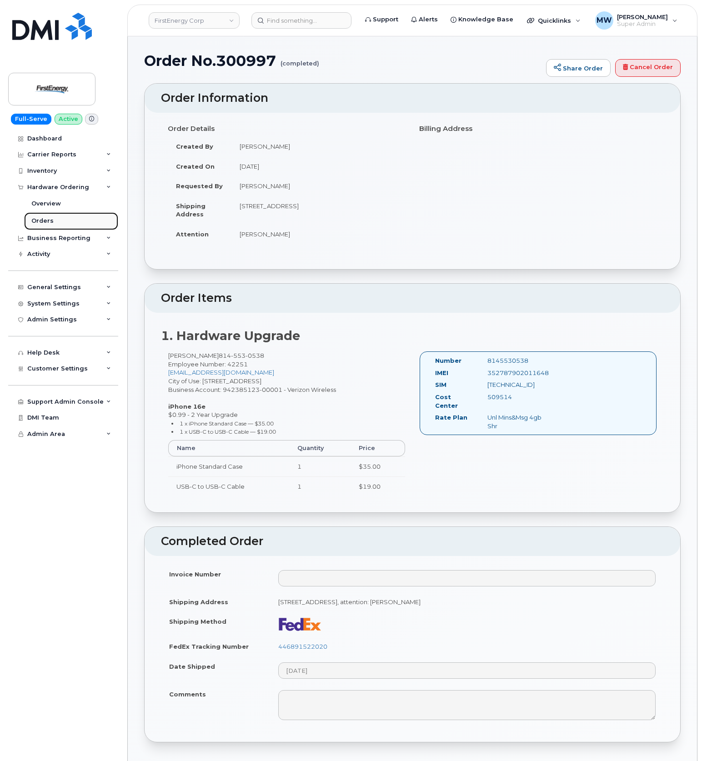
click at [58, 215] on link "Orders" at bounding box center [71, 220] width 94 height 17
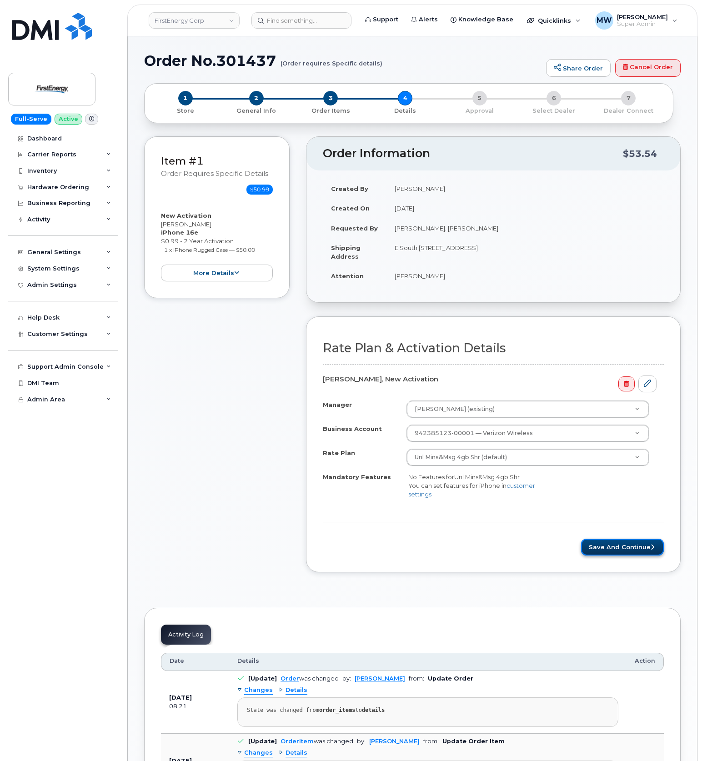
click at [630, 555] on button "Save and Continue" at bounding box center [622, 547] width 83 height 17
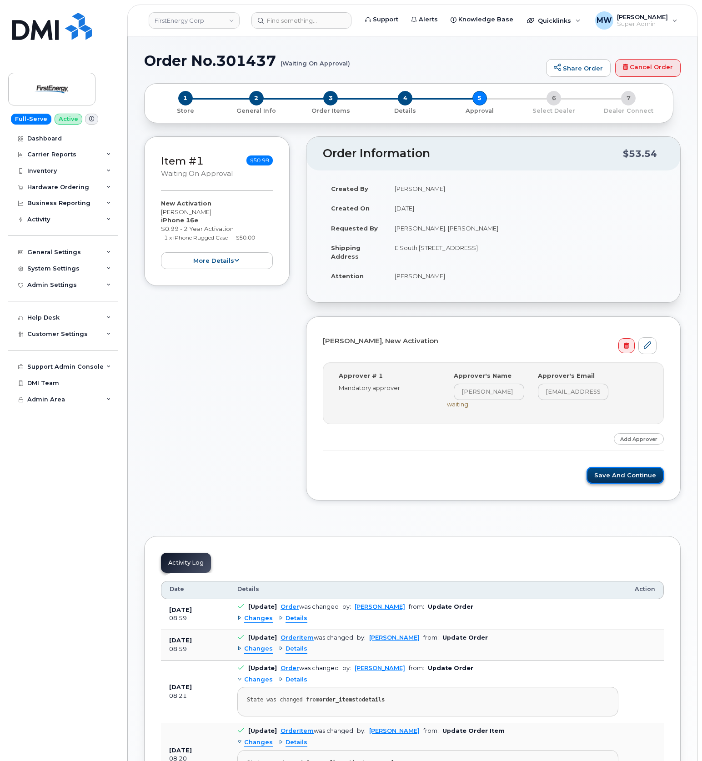
click at [620, 475] on button "Save and Continue" at bounding box center [624, 475] width 77 height 17
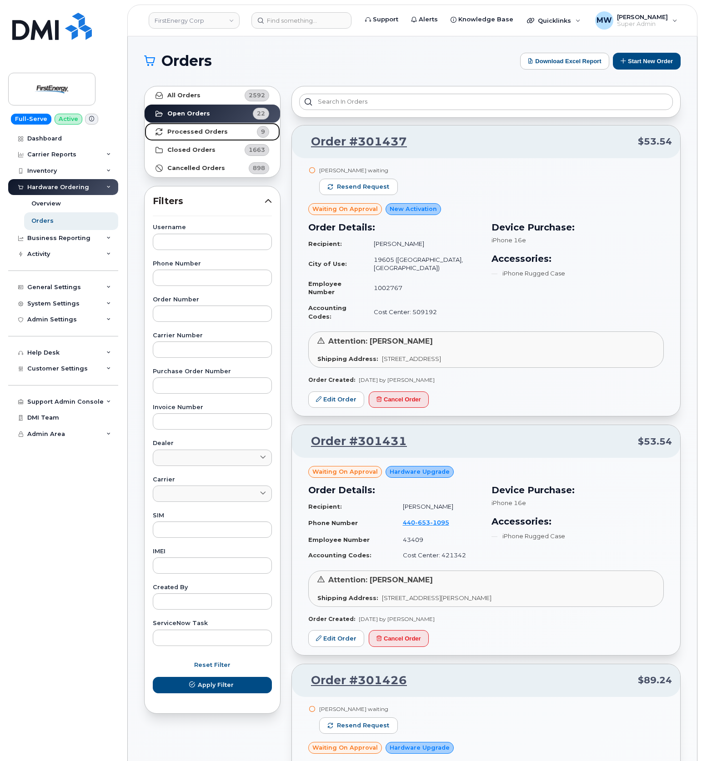
click at [184, 133] on strong "Processed Orders" at bounding box center [197, 131] width 60 height 7
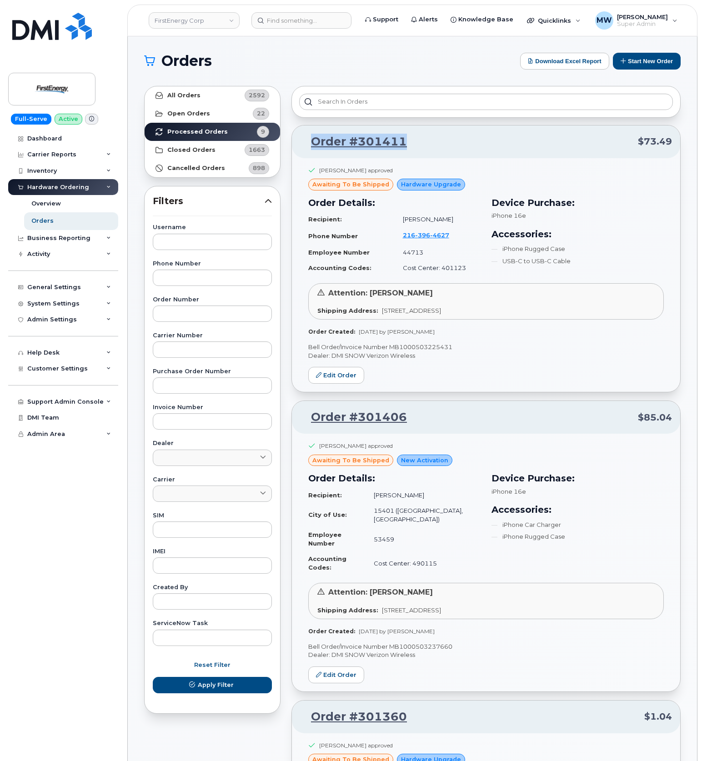
drag, startPoint x: 431, startPoint y: 148, endPoint x: 302, endPoint y: 142, distance: 129.2
click at [302, 142] on p "Order #301411 $73.49" at bounding box center [486, 142] width 372 height 16
copy link "Order #301411"
drag, startPoint x: 459, startPoint y: 422, endPoint x: 309, endPoint y: 432, distance: 149.4
click at [309, 432] on div "Order #301406 $85.04" at bounding box center [486, 417] width 388 height 33
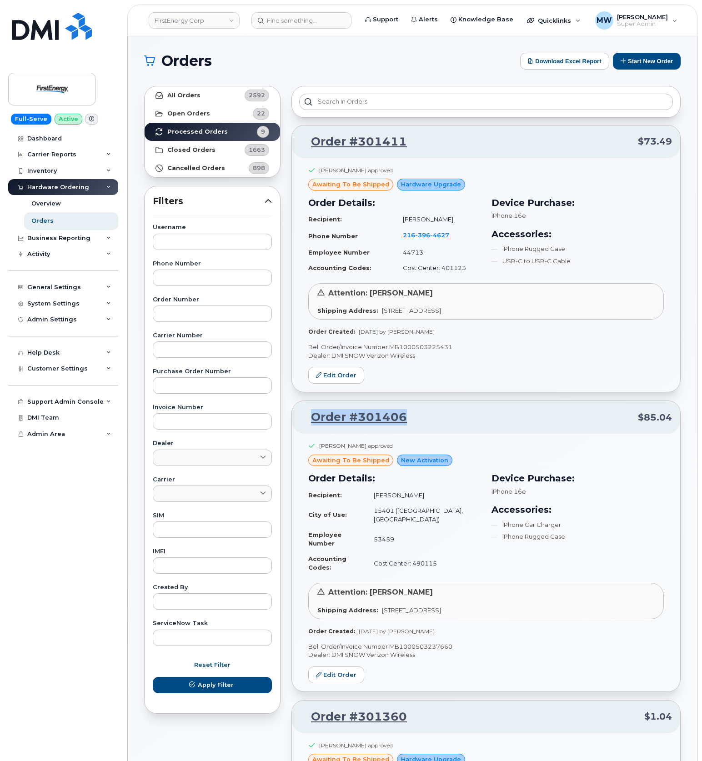
copy link "Order #301406"
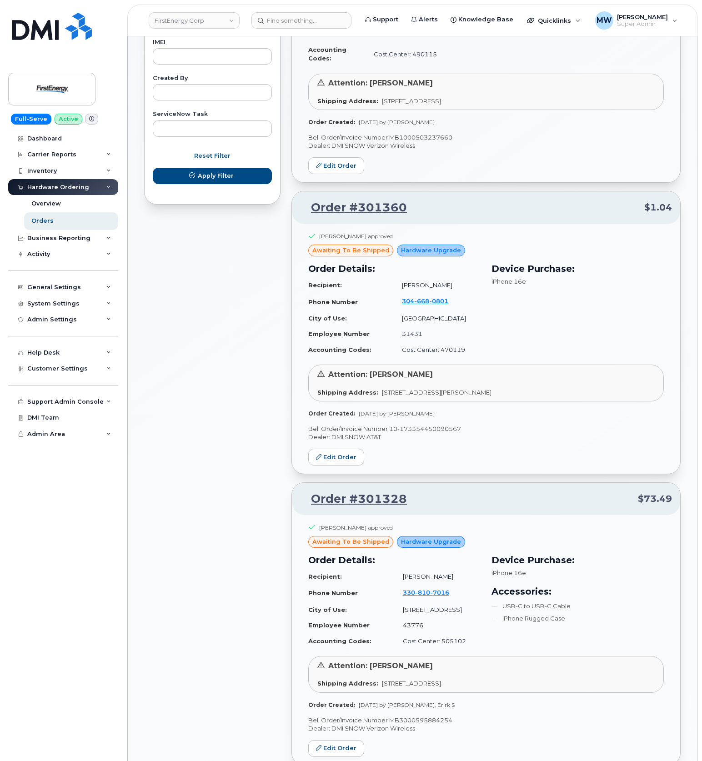
scroll to position [545, 0]
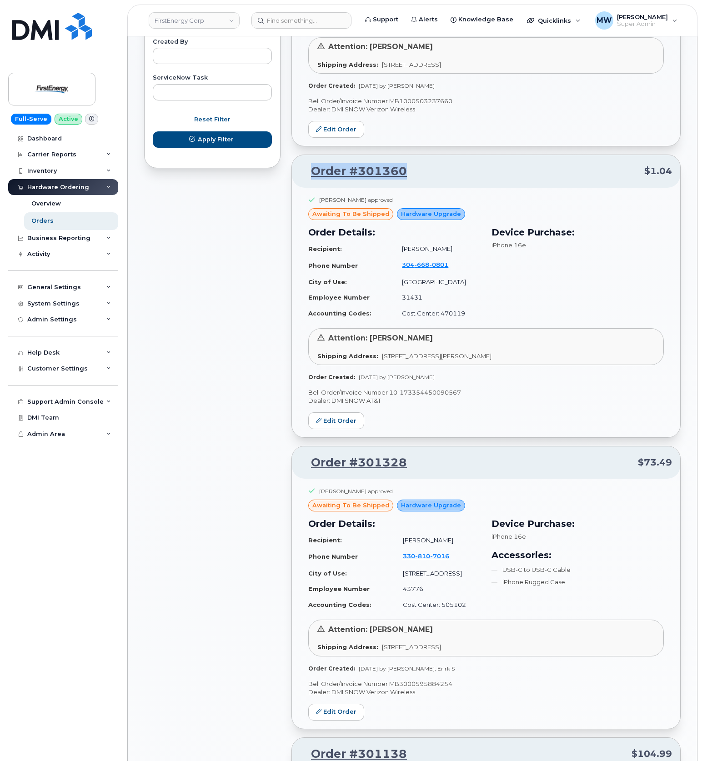
drag, startPoint x: 419, startPoint y: 148, endPoint x: 309, endPoint y: 153, distance: 109.7
click at [309, 163] on p "Order #301360 $1.04" at bounding box center [486, 171] width 372 height 16
copy link "Order #301360"
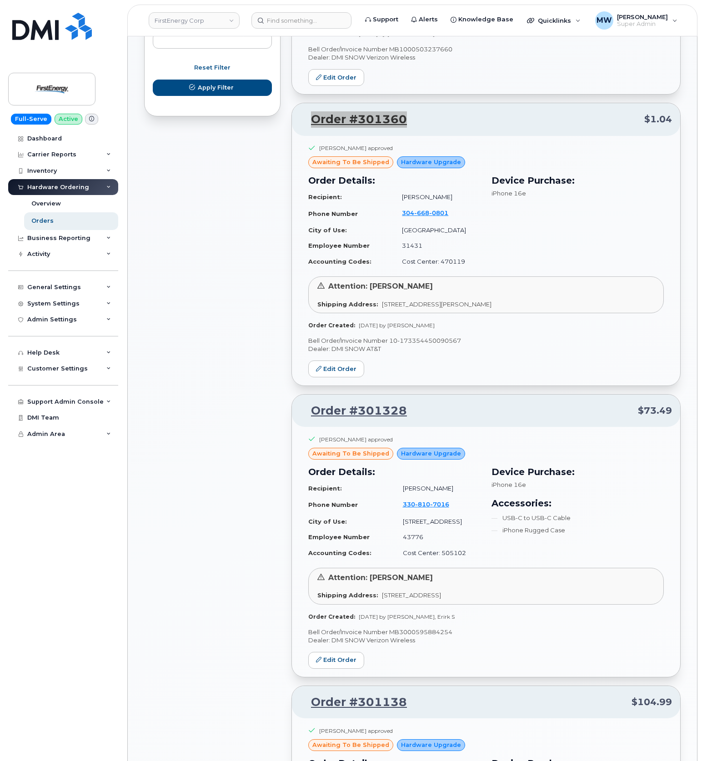
scroll to position [727, 0]
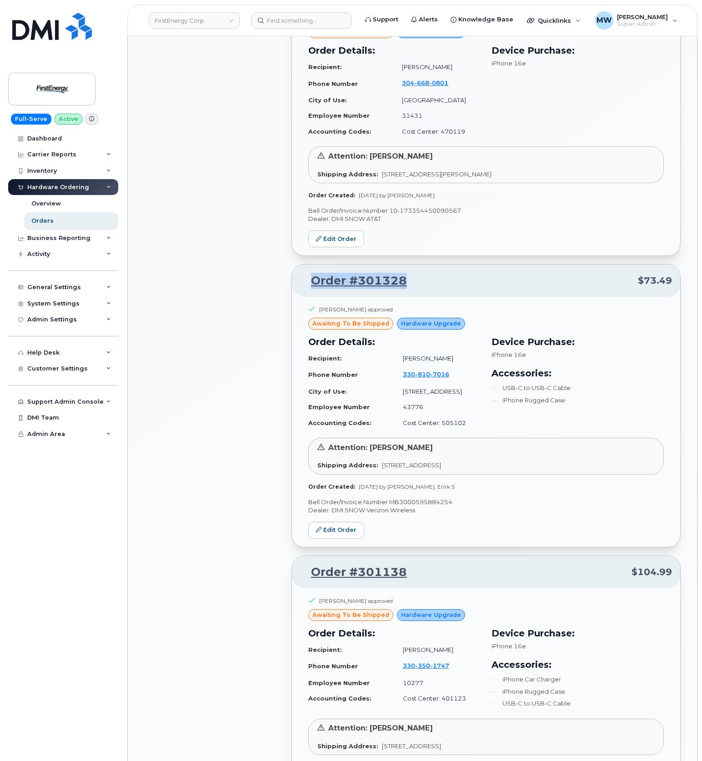
drag, startPoint x: 416, startPoint y: 260, endPoint x: 307, endPoint y: 267, distance: 109.3
click at [307, 267] on div "Order #301328 $73.49" at bounding box center [486, 280] width 388 height 33
copy link "Order #301328"
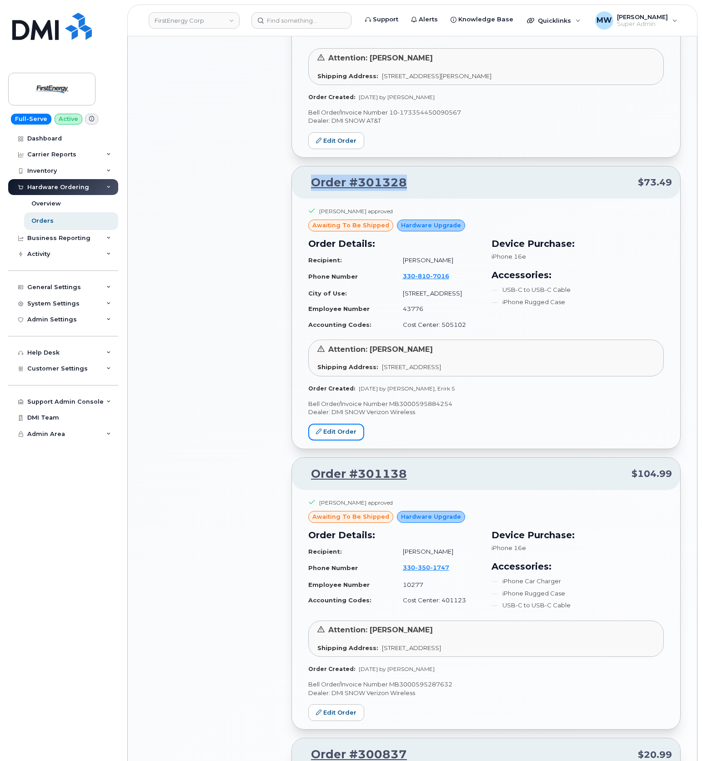
scroll to position [848, 0]
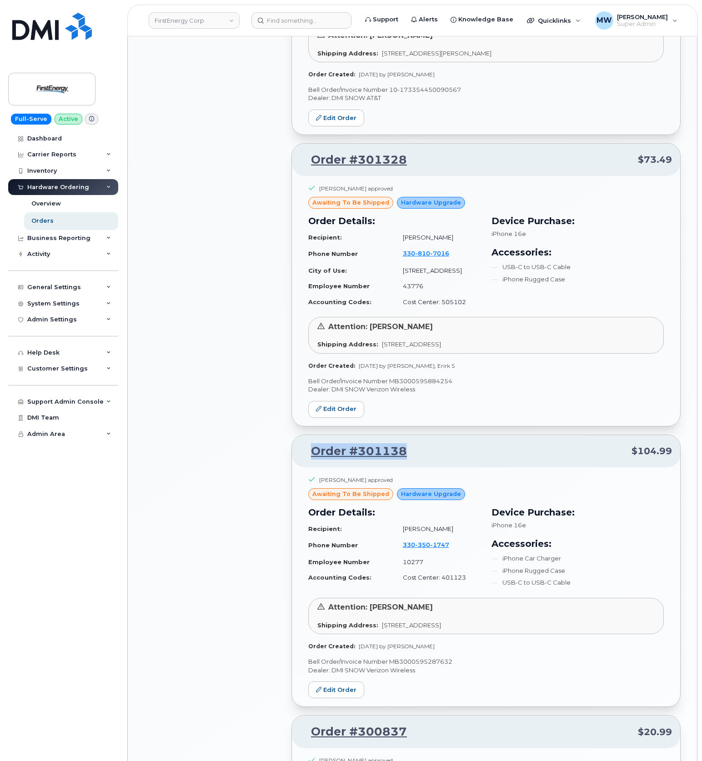
drag, startPoint x: 409, startPoint y: 435, endPoint x: 307, endPoint y: 437, distance: 101.8
click at [307, 443] on p "Order #301138 $104.99" at bounding box center [486, 451] width 372 height 16
copy link "Order #301138"
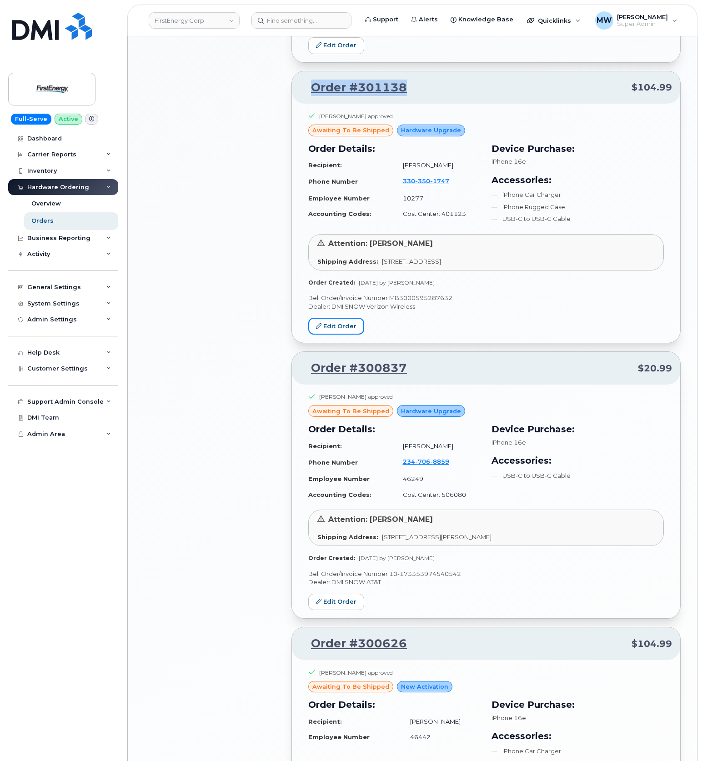
scroll to position [1272, 0]
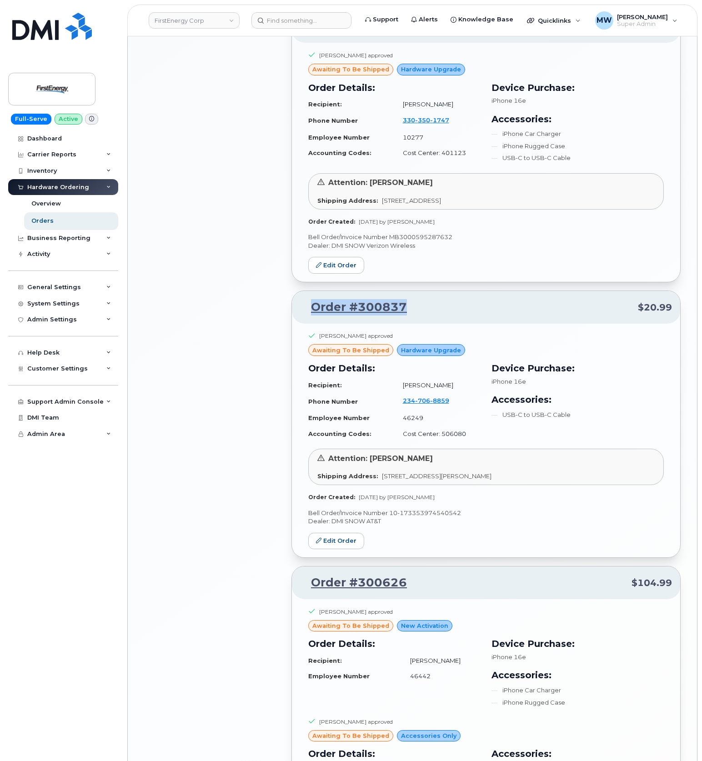
drag, startPoint x: 434, startPoint y: 284, endPoint x: 312, endPoint y: 291, distance: 122.9
click at [312, 299] on p "Order #300837 $20.99" at bounding box center [486, 307] width 372 height 16
copy link "Order #300837"
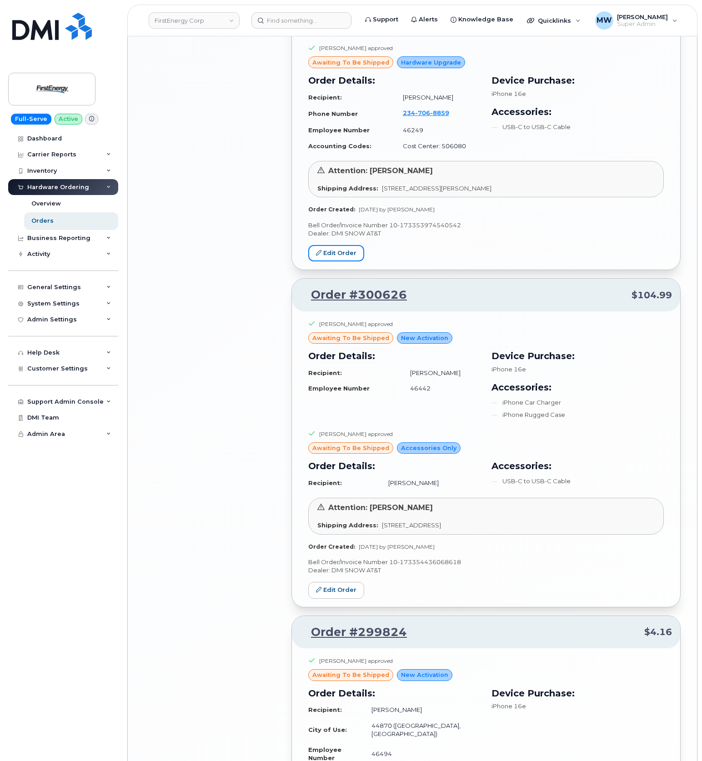
scroll to position [1575, 0]
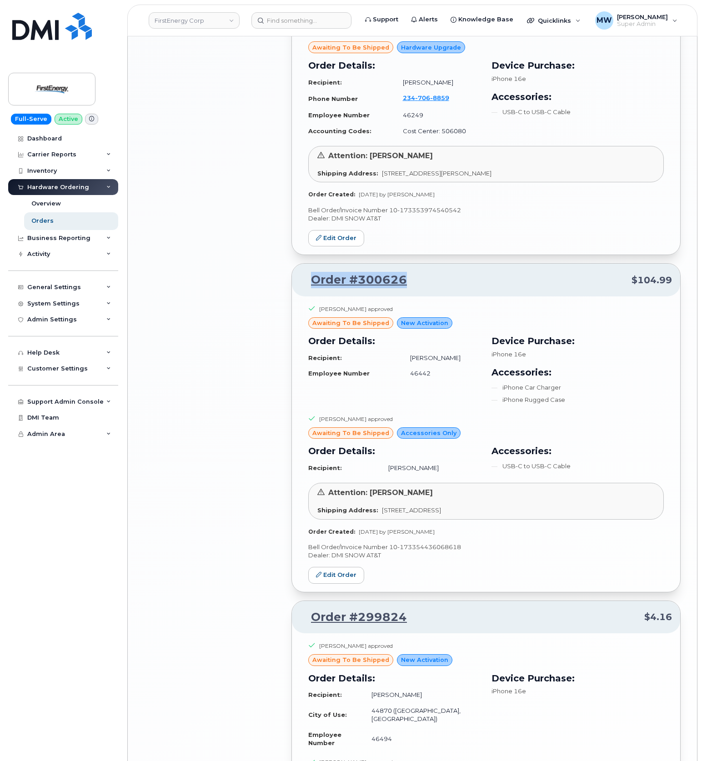
drag, startPoint x: 423, startPoint y: 262, endPoint x: 308, endPoint y: 263, distance: 114.5
click at [308, 272] on p "Order #300626 $104.99" at bounding box center [486, 280] width 372 height 16
copy link "Order #300626"
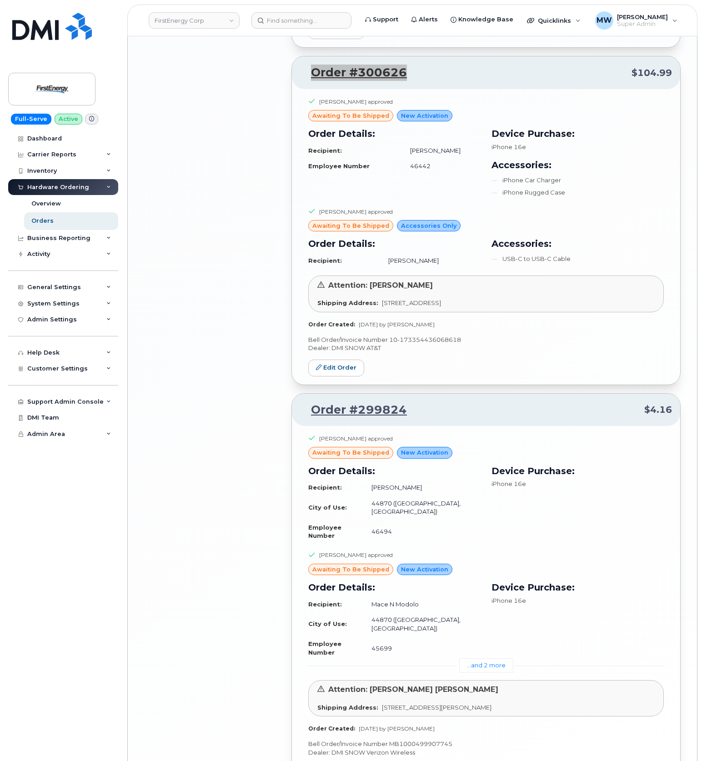
scroll to position [1818, 0]
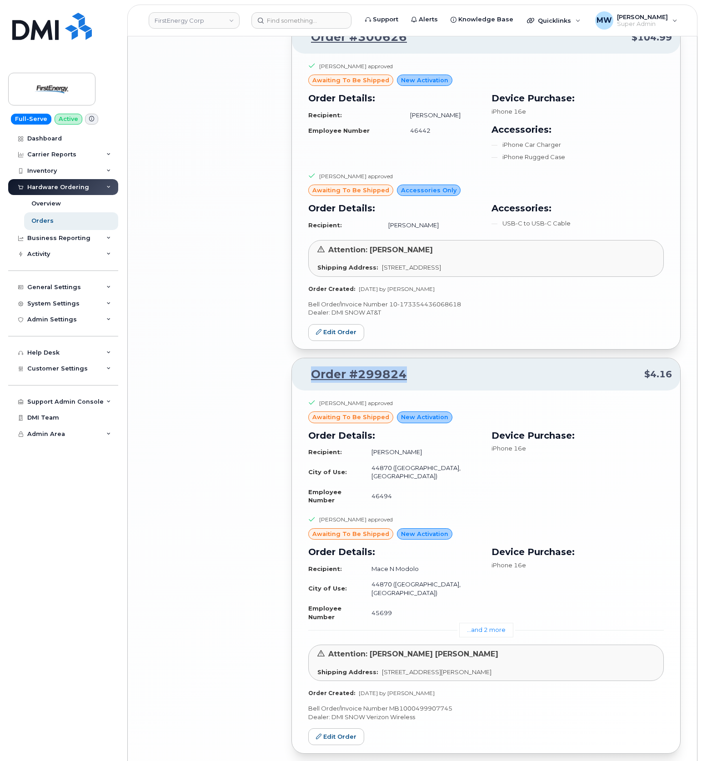
drag, startPoint x: 439, startPoint y: 350, endPoint x: 310, endPoint y: 357, distance: 129.3
click at [310, 366] on p "Order #299824 $4.16" at bounding box center [486, 374] width 372 height 16
copy link "Order #299824"
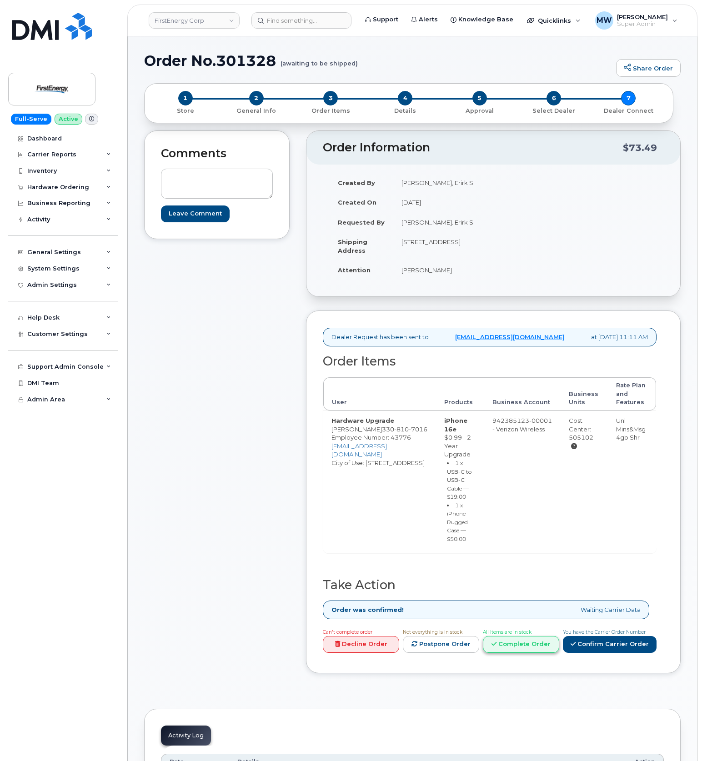
click at [528, 636] on link "Complete Order" at bounding box center [521, 644] width 76 height 17
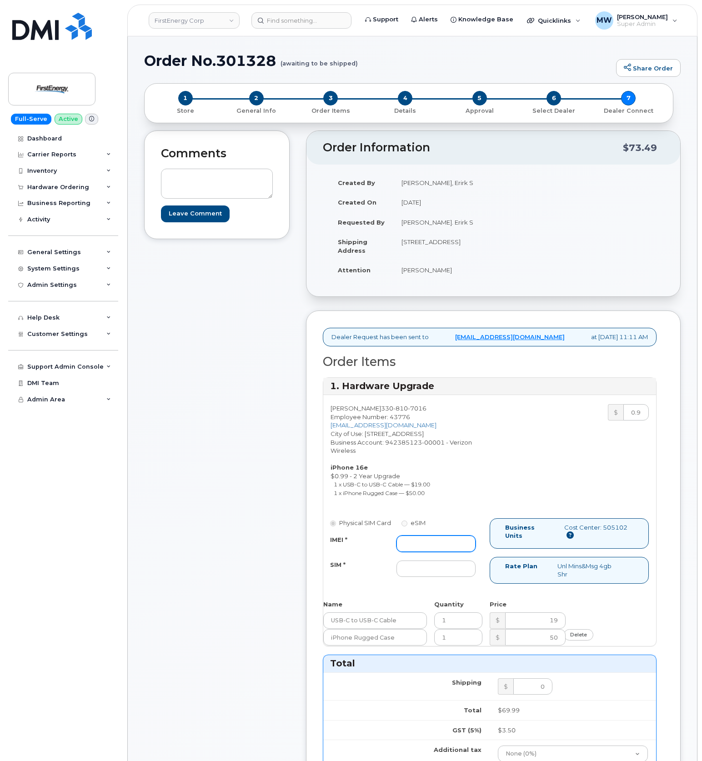
click at [434, 552] on input "IMEI *" at bounding box center [435, 543] width 79 height 16
paste input "351418499835527"
type input "351418499835527"
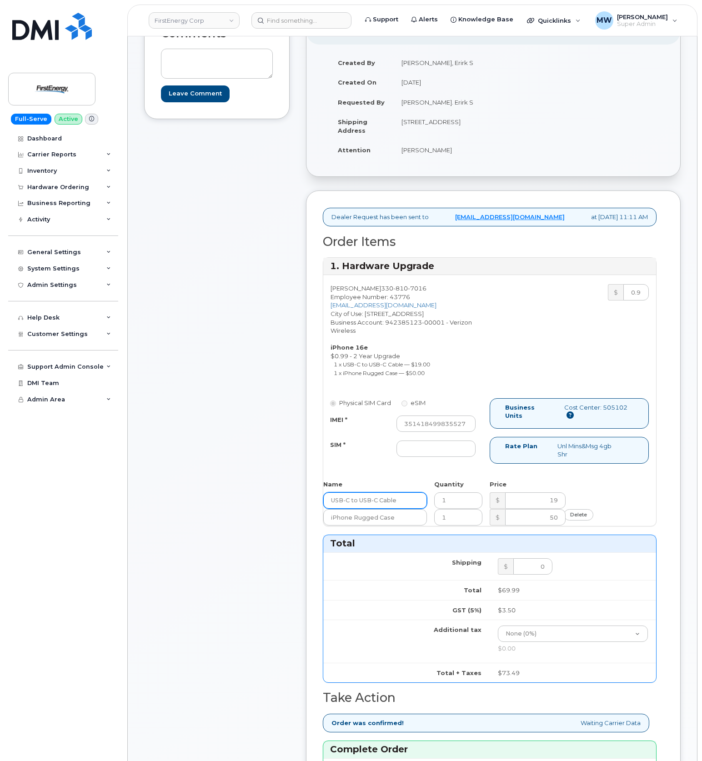
scroll to position [121, 0]
click at [420, 456] on input "SIM *" at bounding box center [435, 447] width 79 height 16
type input "NA"
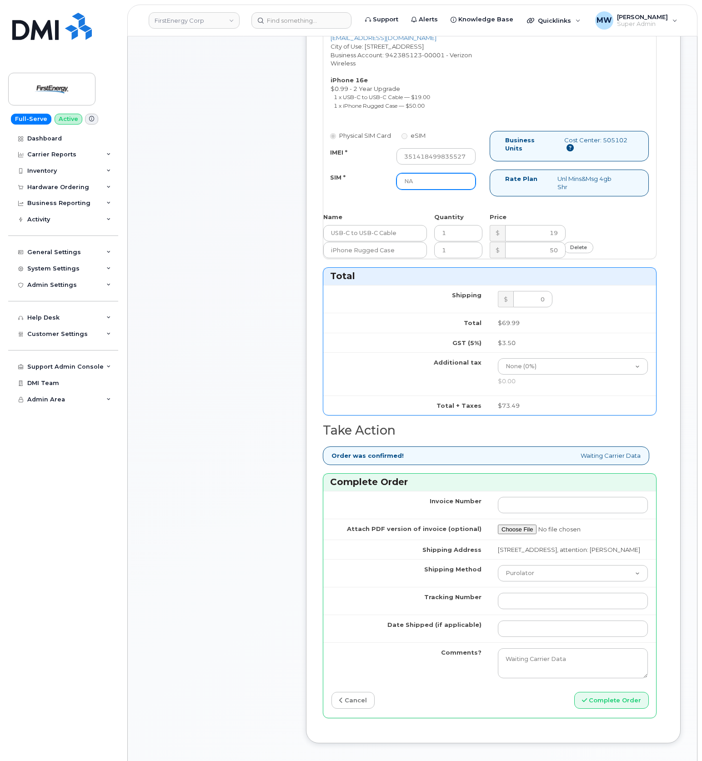
scroll to position [424, 0]
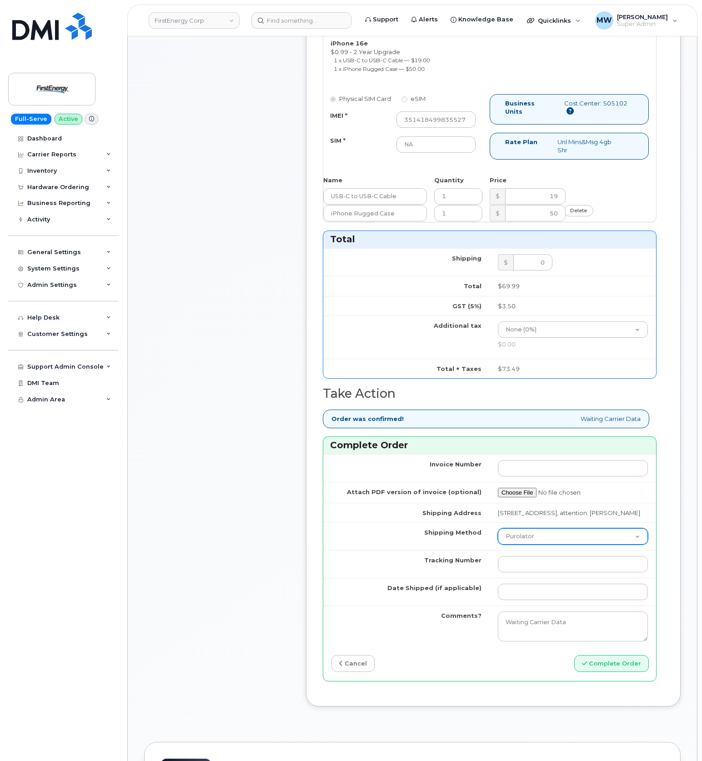
click at [566, 544] on select "Purolator UPS FedEx Canada Post Courier Other Drop Off Pick Up" at bounding box center [573, 536] width 150 height 16
select select "UPS"
click at [498, 544] on select "Purolator UPS FedEx Canada Post Courier Other Drop Off Pick Up" at bounding box center [573, 536] width 150 height 16
click at [552, 572] on input "Tracking Number" at bounding box center [573, 564] width 150 height 16
paste input "481679852449"
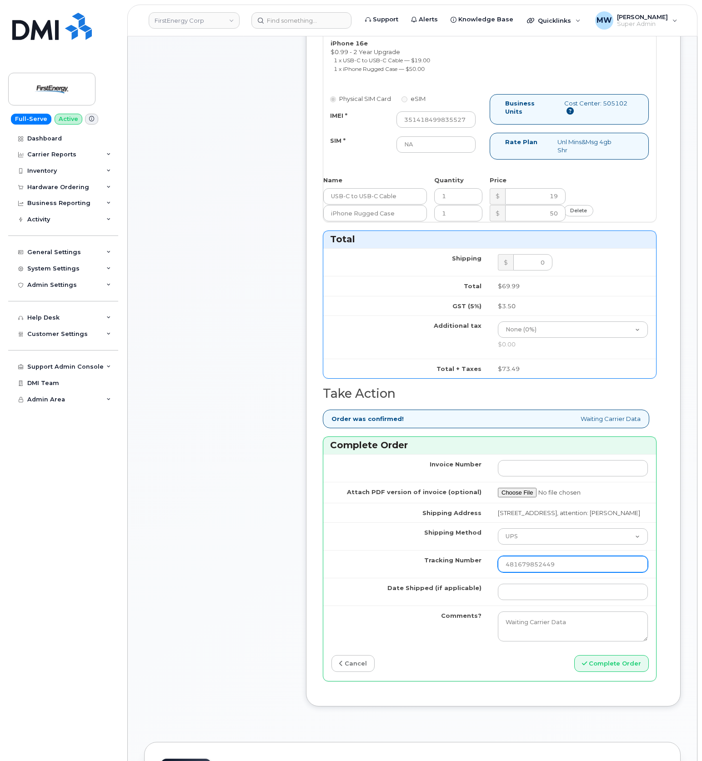
drag, startPoint x: 506, startPoint y: 586, endPoint x: 531, endPoint y: 541, distance: 51.9
click at [506, 572] on input "481679852449" at bounding box center [573, 564] width 150 height 16
type input "481679852449"
drag, startPoint x: 524, startPoint y: 560, endPoint x: 524, endPoint y: 565, distance: 5.0
click at [524, 544] on select "Purolator UPS FedEx Canada Post Courier Other Drop Off Pick Up" at bounding box center [573, 536] width 150 height 16
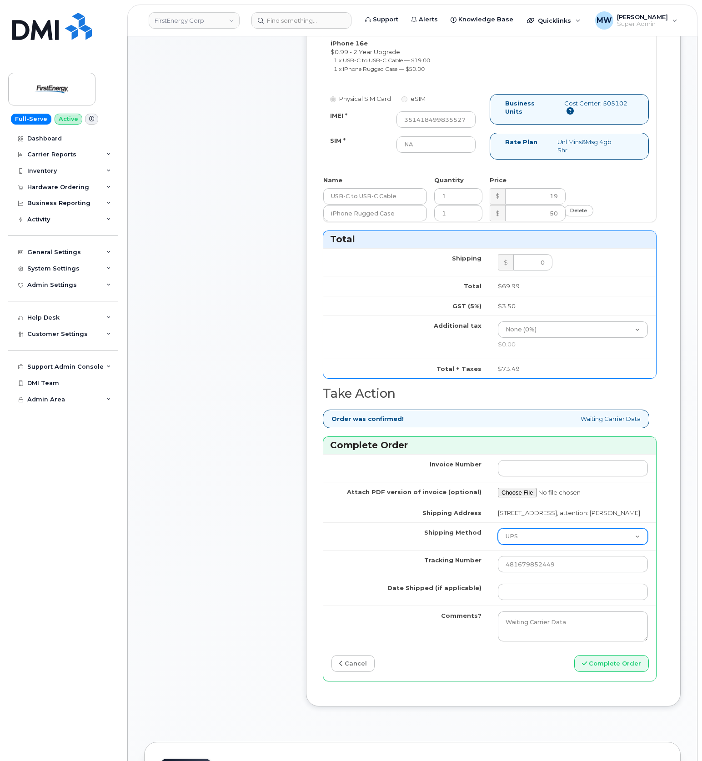
select select "FedEx"
click at [498, 544] on select "Purolator UPS FedEx Canada Post Courier Other Drop Off Pick Up" at bounding box center [573, 536] width 150 height 16
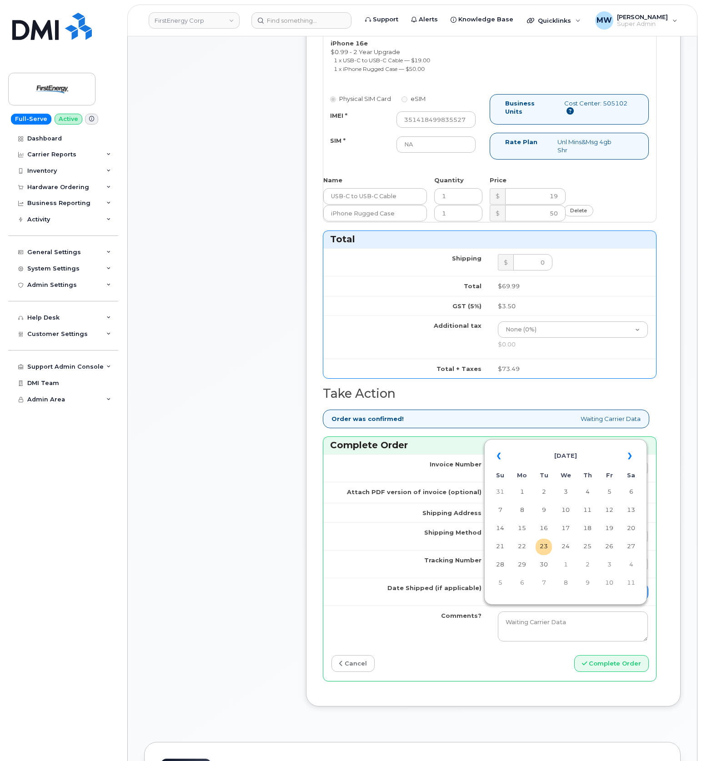
click at [549, 600] on input "Date Shipped (if applicable)" at bounding box center [573, 592] width 150 height 16
click at [524, 550] on td "22" at bounding box center [522, 547] width 16 height 16
type input "2025-09-22"
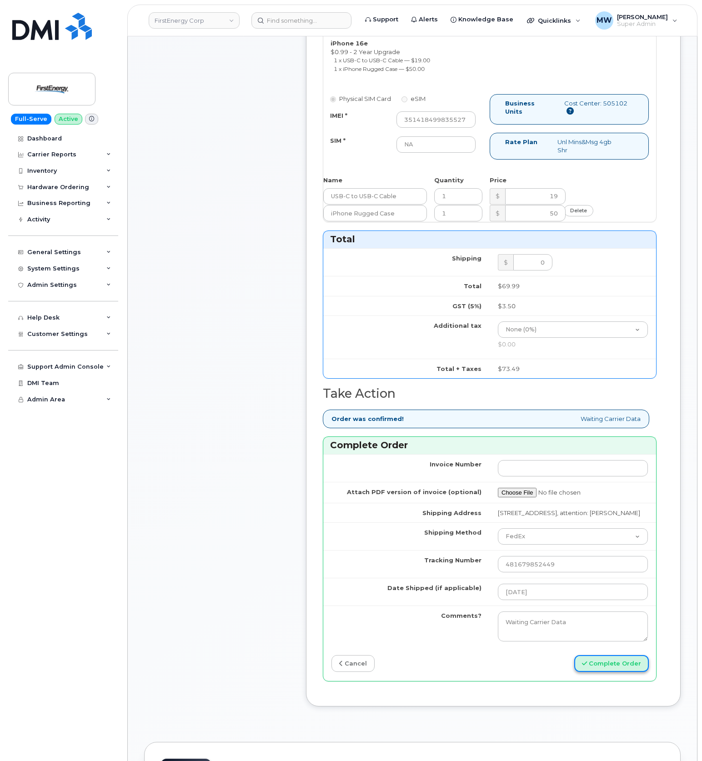
click at [615, 672] on button "Complete Order" at bounding box center [611, 663] width 75 height 17
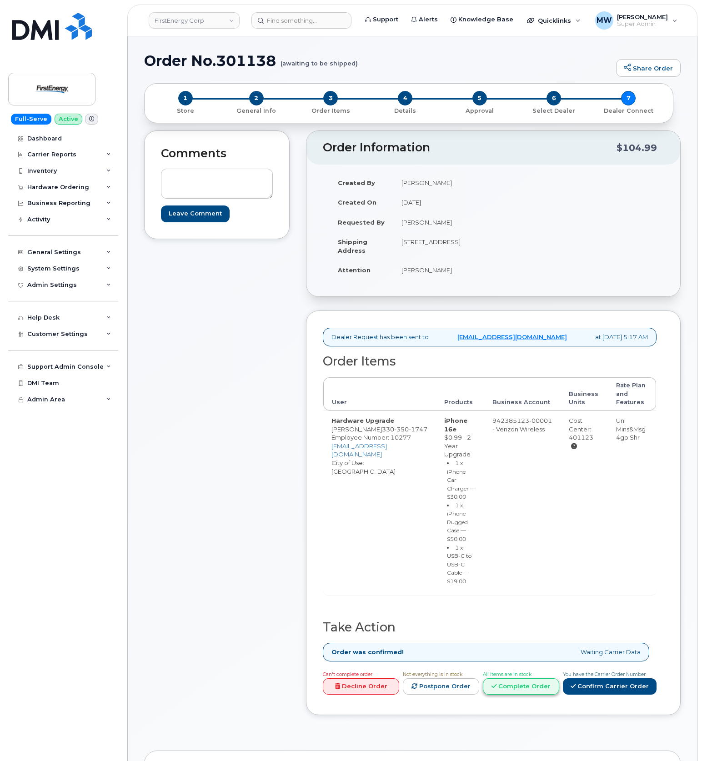
click at [554, 680] on link "Complete Order" at bounding box center [521, 686] width 76 height 17
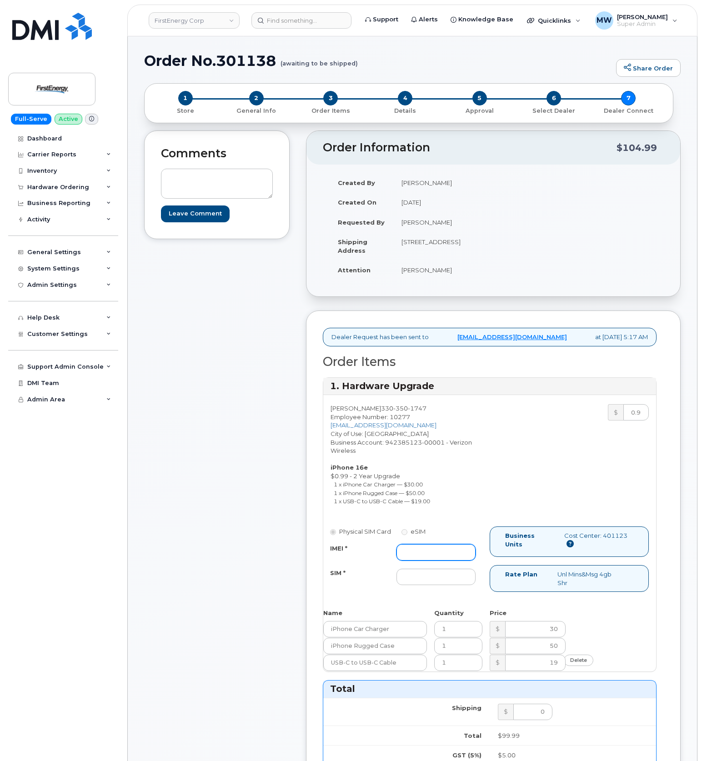
drag, startPoint x: 443, startPoint y: 564, endPoint x: 511, endPoint y: 566, distance: 68.2
click at [443, 560] on input "IMEI *" at bounding box center [435, 552] width 79 height 16
paste input "357612110832251"
type input "357612110832251"
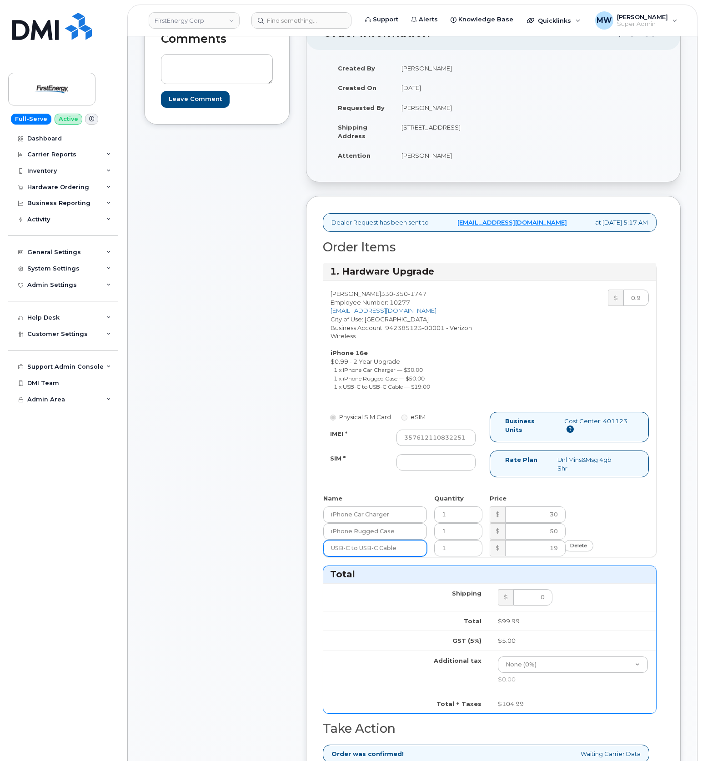
scroll to position [182, 0]
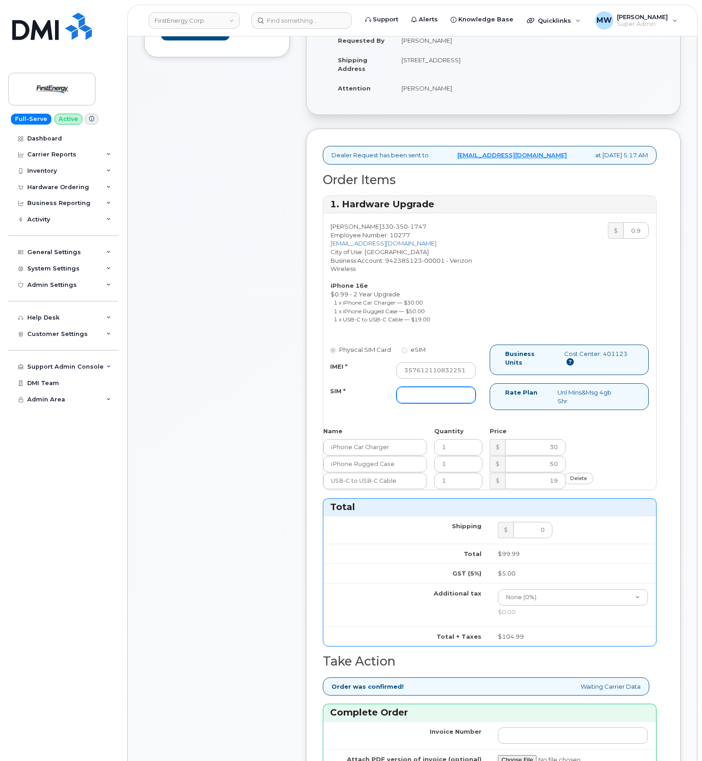
click at [464, 403] on input "SIM *" at bounding box center [435, 395] width 79 height 16
type input "NA"
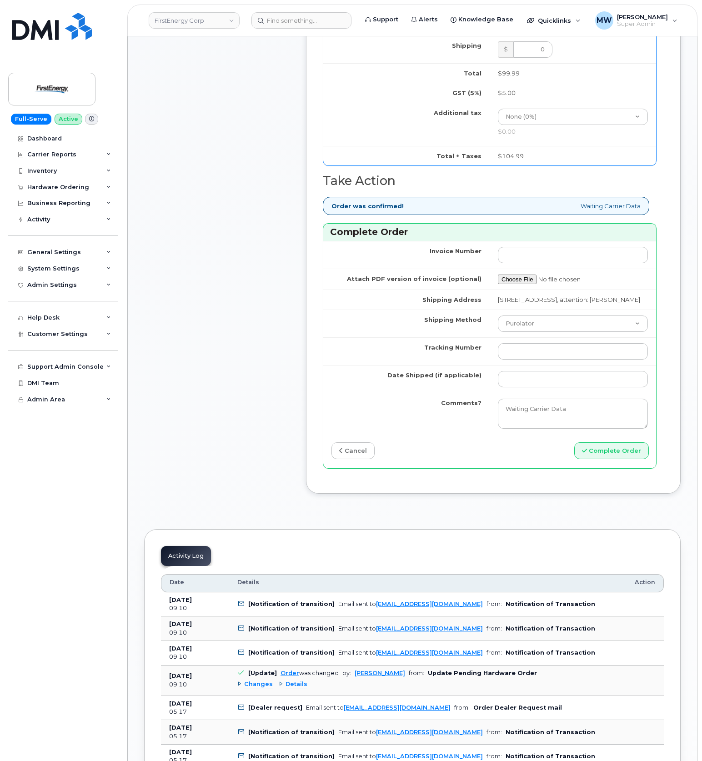
scroll to position [666, 0]
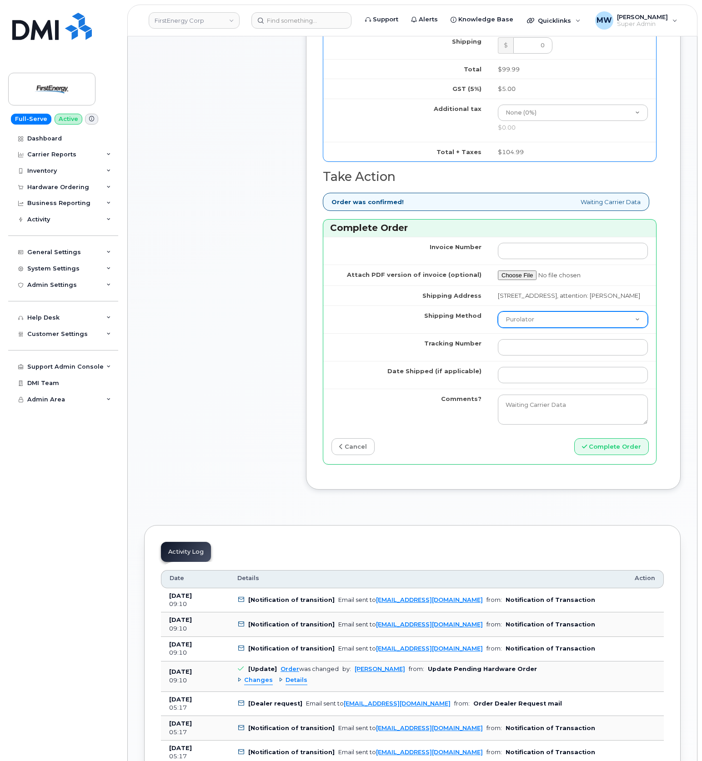
click at [532, 328] on select "Purolator UPS FedEx Canada Post Courier Other Drop Off Pick Up" at bounding box center [573, 319] width 150 height 16
click at [498, 328] on select "Purolator UPS FedEx Canada Post Courier Other Drop Off Pick Up" at bounding box center [573, 319] width 150 height 16
drag, startPoint x: 532, startPoint y: 341, endPoint x: 533, endPoint y: 348, distance: 7.3
click at [533, 328] on select "Purolator UPS FedEx Canada Post Courier Other Drop Off Pick Up" at bounding box center [573, 319] width 150 height 16
select select "FedEx"
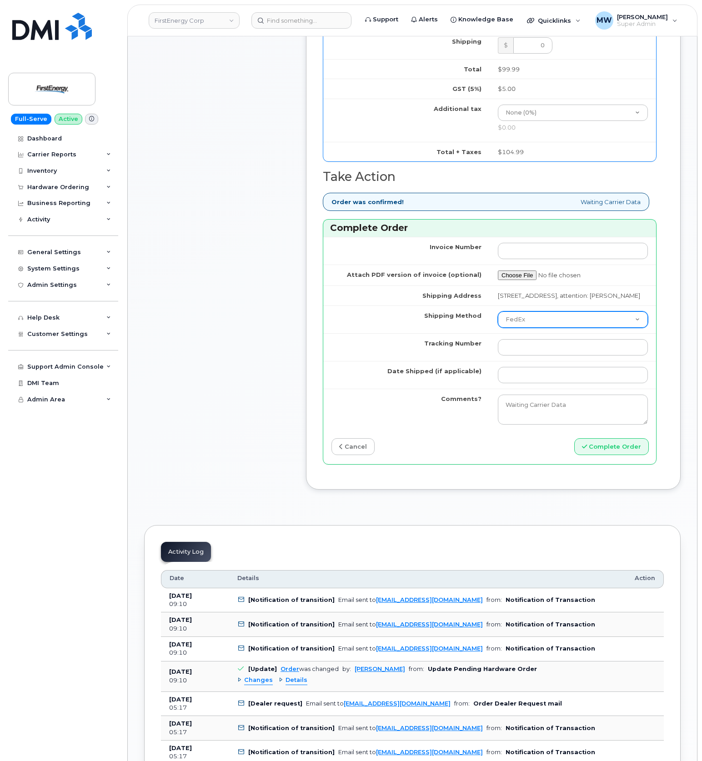
click at [498, 328] on select "Purolator UPS FedEx Canada Post Courier Other Drop Off Pick Up" at bounding box center [573, 319] width 150 height 16
click at [533, 361] on td at bounding box center [572, 347] width 166 height 28
drag, startPoint x: 529, startPoint y: 369, endPoint x: 531, endPoint y: 377, distance: 7.9
click at [529, 355] on input "Tracking Number" at bounding box center [573, 347] width 150 height 16
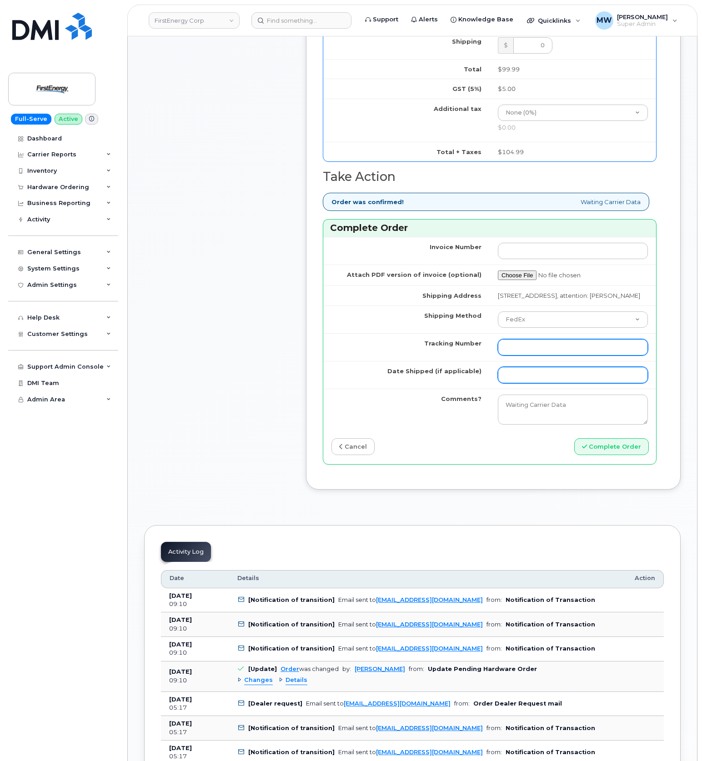
paste input "482359757466"
type input "482359757466"
click at [534, 389] on td at bounding box center [572, 375] width 166 height 28
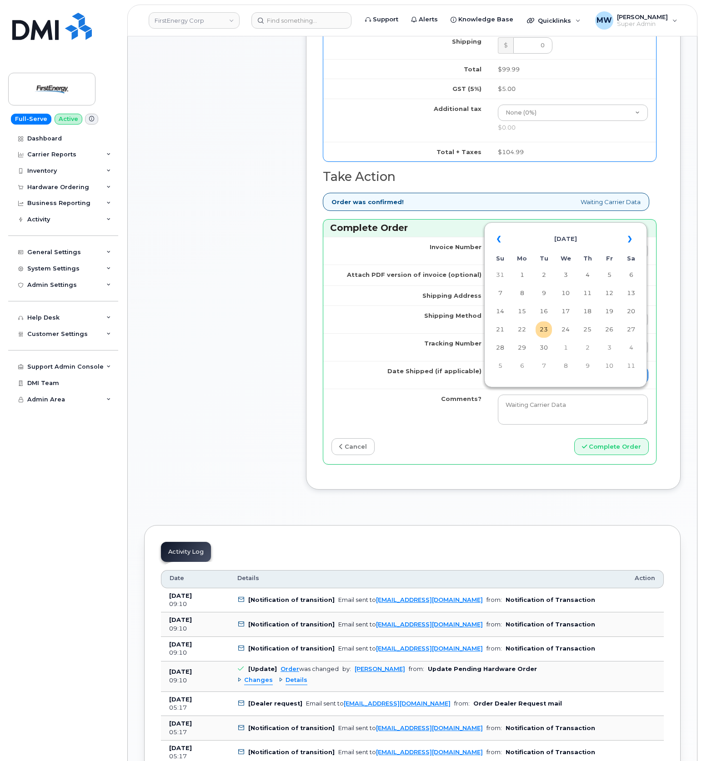
click at [533, 383] on input "Date Shipped (if applicable)" at bounding box center [573, 375] width 150 height 16
click at [624, 311] on td "20" at bounding box center [631, 311] width 16 height 16
type input "2025-09-20"
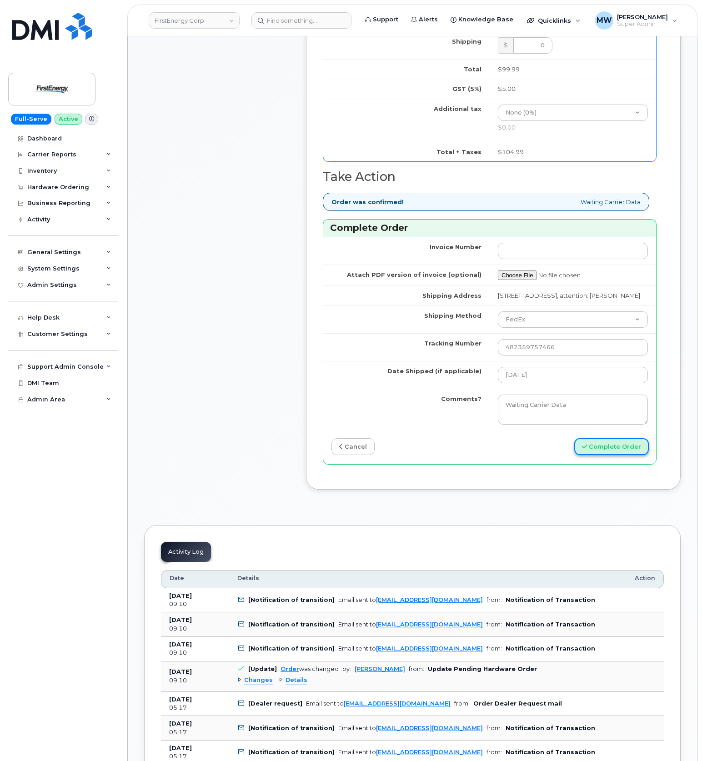
click at [615, 455] on button "Complete Order" at bounding box center [611, 446] width 75 height 17
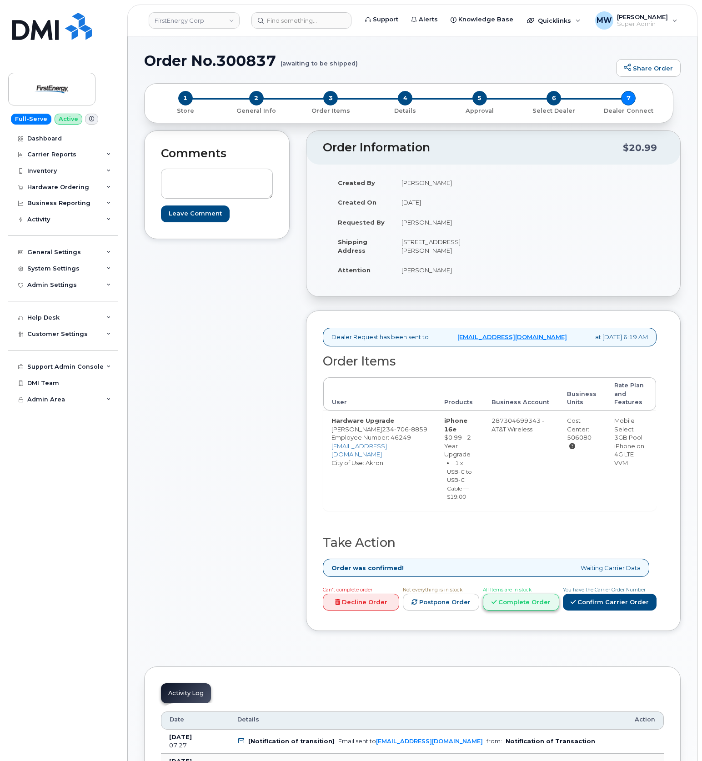
click at [521, 610] on link "Complete Order" at bounding box center [521, 602] width 76 height 17
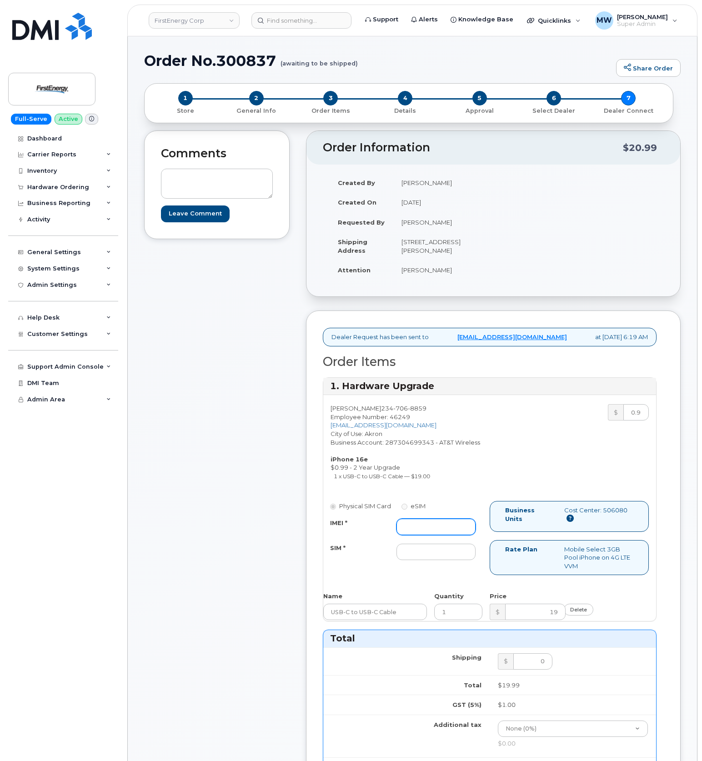
drag, startPoint x: 428, startPoint y: 542, endPoint x: 409, endPoint y: 540, distance: 18.7
click at [426, 535] on input "IMEI *" at bounding box center [435, 527] width 79 height 16
paste input "356312639357325"
type input "356312639357325"
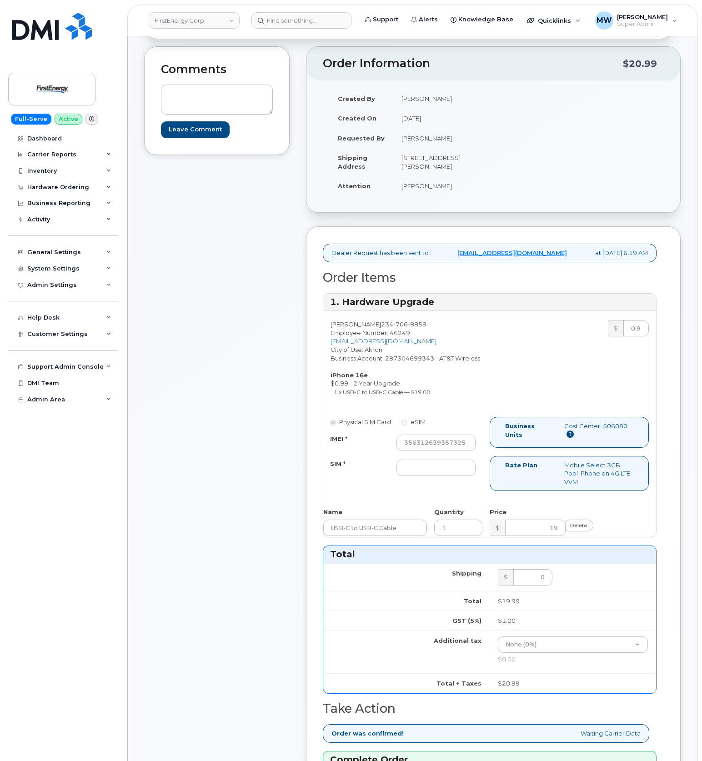
scroll to position [121, 0]
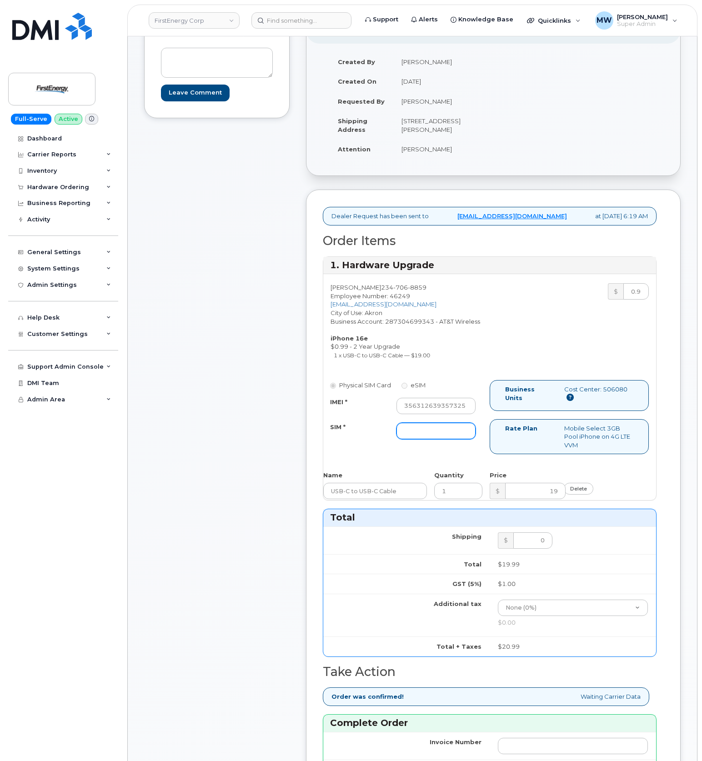
click at [424, 439] on input "SIM *" at bounding box center [435, 431] width 79 height 16
type input "NA"
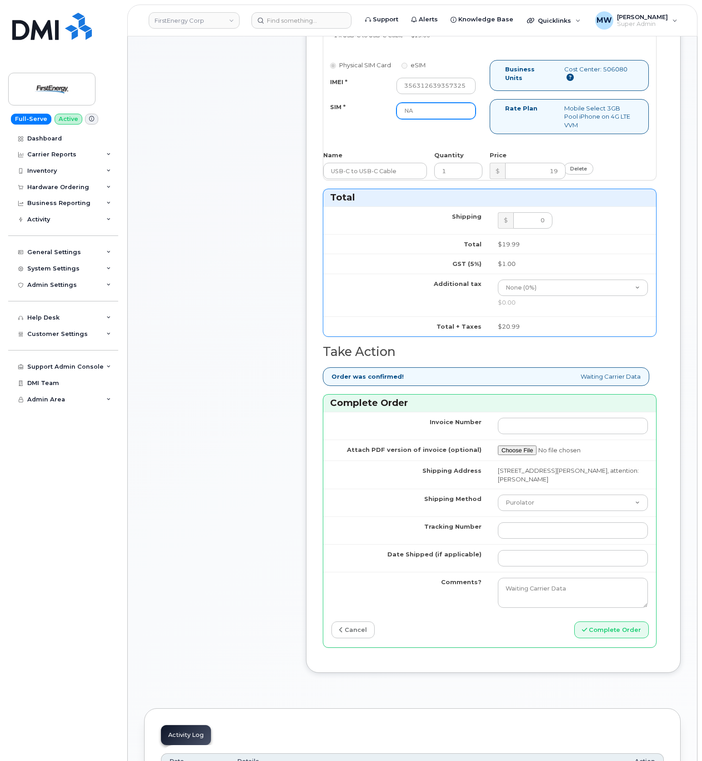
scroll to position [545, 0]
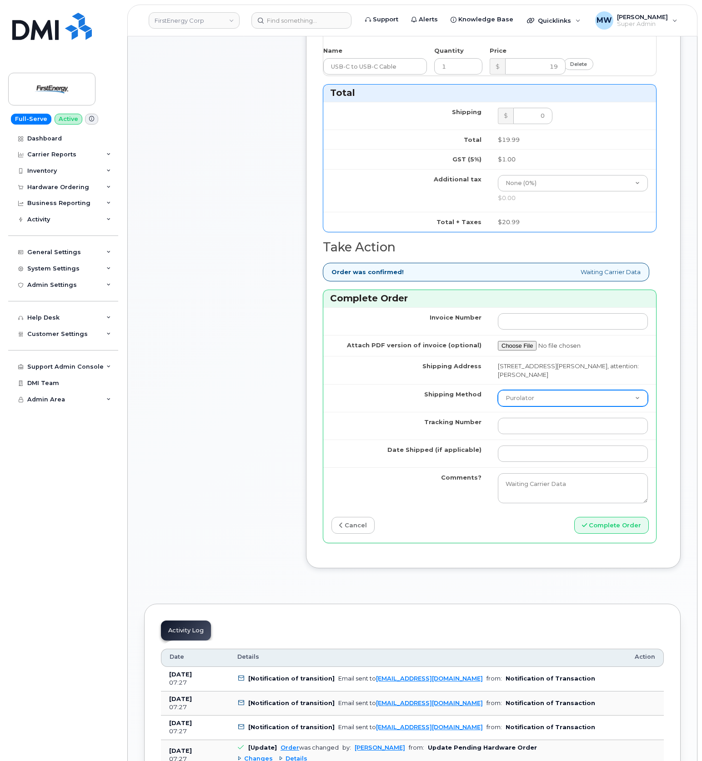
click at [533, 406] on select "Purolator UPS FedEx Canada Post Courier Other Drop Off Pick Up" at bounding box center [573, 398] width 150 height 16
select select "UPS"
click at [498, 403] on select "Purolator UPS FedEx Canada Post Courier Other Drop Off Pick Up" at bounding box center [573, 398] width 150 height 16
click at [524, 434] on input "Tracking Number" at bounding box center [573, 426] width 150 height 16
paste input "1ZH4K6592939501438"
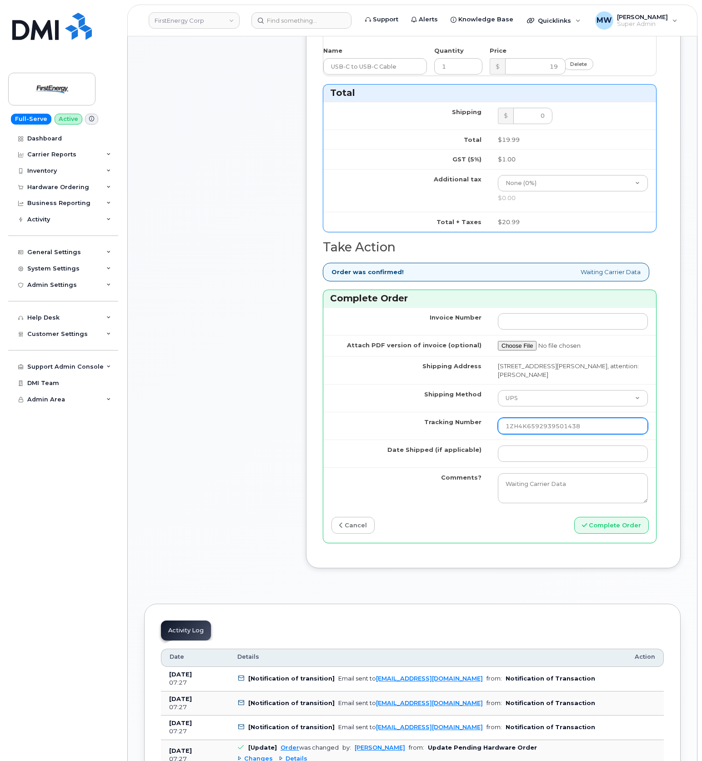
type input "1ZH4K6592939501438"
click at [531, 467] on td at bounding box center [572, 453] width 166 height 28
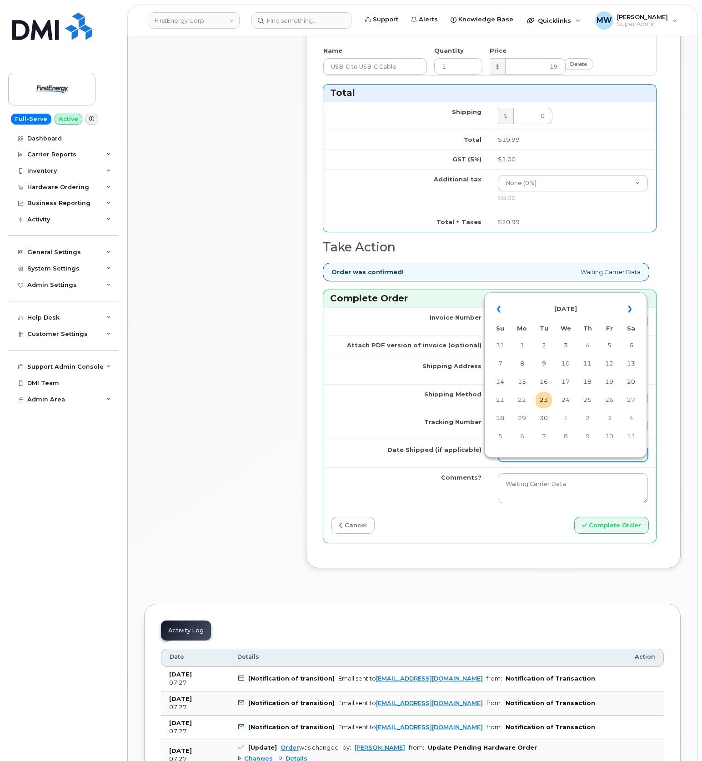
click at [529, 462] on input "Date Shipped (if applicable)" at bounding box center [573, 453] width 150 height 16
click at [502, 394] on td "21" at bounding box center [500, 400] width 16 height 16
type input "[DATE]"
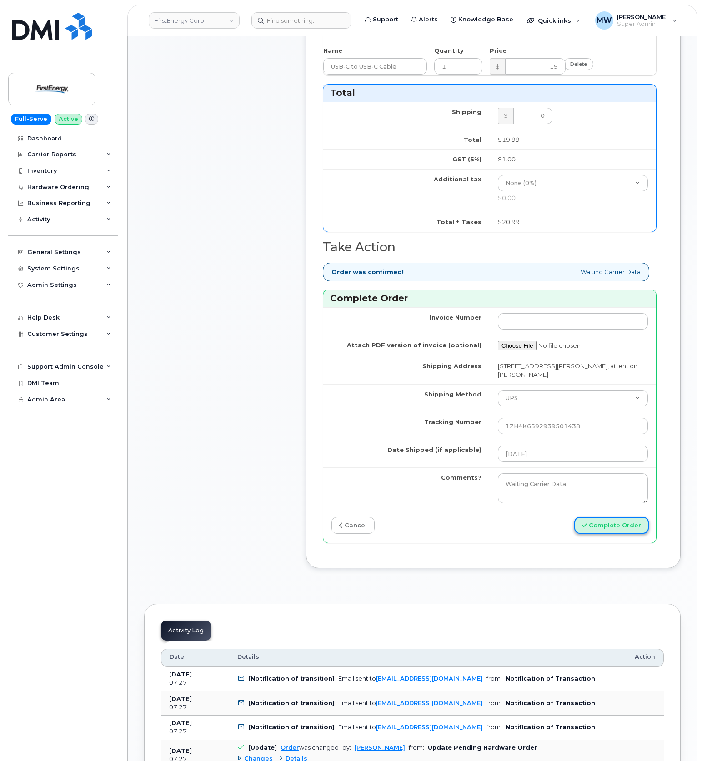
click at [605, 534] on button "Complete Order" at bounding box center [611, 525] width 75 height 17
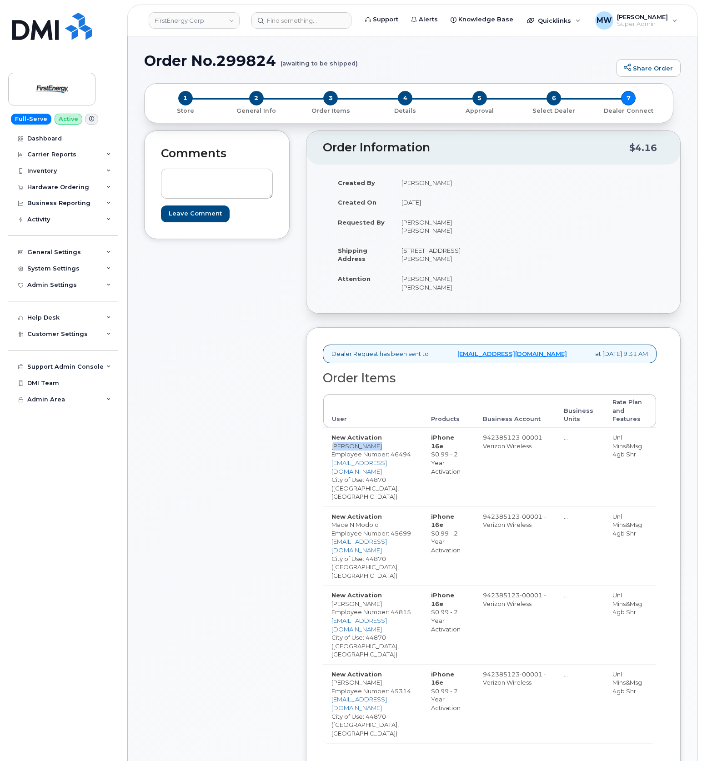
drag, startPoint x: 382, startPoint y: 440, endPoint x: 329, endPoint y: 440, distance: 52.7
click at [329, 440] on td "New Activation [PERSON_NAME] Employee Number: 46494 [EMAIL_ADDRESS][DOMAIN_NAME…" at bounding box center [373, 466] width 100 height 79
copy td "[PERSON_NAME]"
drag, startPoint x: 282, startPoint y: 54, endPoint x: 147, endPoint y: 58, distance: 134.6
click at [147, 58] on h1 "Order No.299824 (awaiting to be shipped)" at bounding box center [377, 61] width 467 height 16
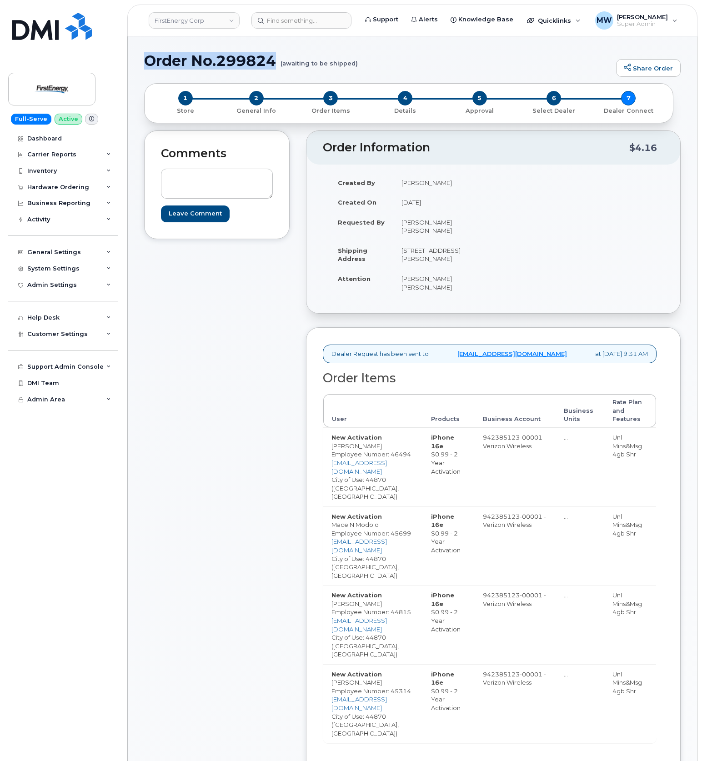
copy h1 "Order No.299824"
drag, startPoint x: 380, startPoint y: 441, endPoint x: 331, endPoint y: 440, distance: 49.5
click at [331, 440] on td "New Activation [PERSON_NAME] Employee Number: 46494 [EMAIL_ADDRESS][DOMAIN_NAME…" at bounding box center [373, 466] width 100 height 79
copy td "[PERSON_NAME]"
click at [395, 437] on td "New Activation [PERSON_NAME] Employee Number: 46494 [EMAIL_ADDRESS][DOMAIN_NAME…" at bounding box center [373, 466] width 100 height 79
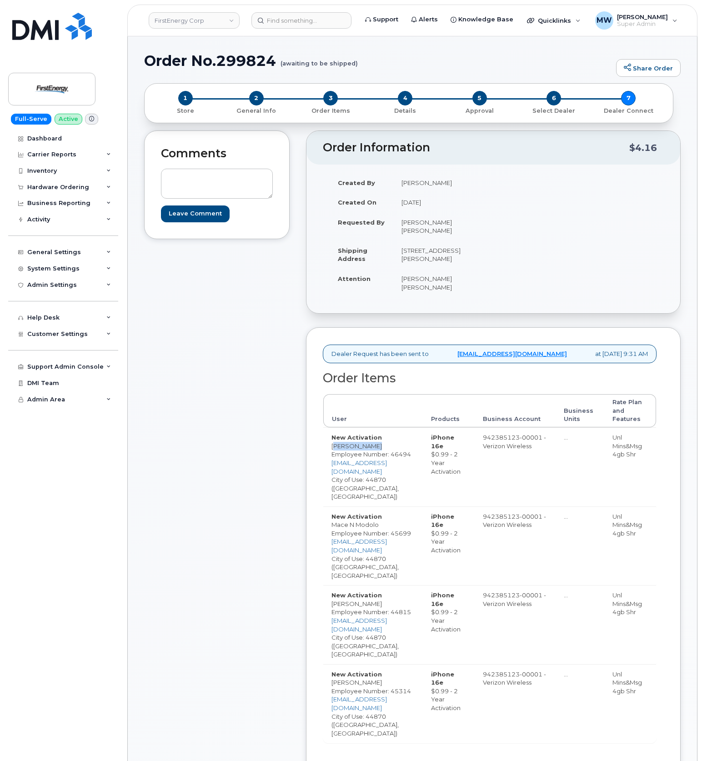
drag, startPoint x: 395, startPoint y: 437, endPoint x: 331, endPoint y: 440, distance: 64.2
click at [331, 440] on td "New Activation [PERSON_NAME] Employee Number: 46494 [EMAIL_ADDRESS][DOMAIN_NAME…" at bounding box center [373, 466] width 100 height 79
copy td "[PERSON_NAME]"
click at [262, 440] on div "Comments Leave Comment" at bounding box center [216, 503] width 145 height 747
drag, startPoint x: 330, startPoint y: 439, endPoint x: 2, endPoint y: 488, distance: 331.3
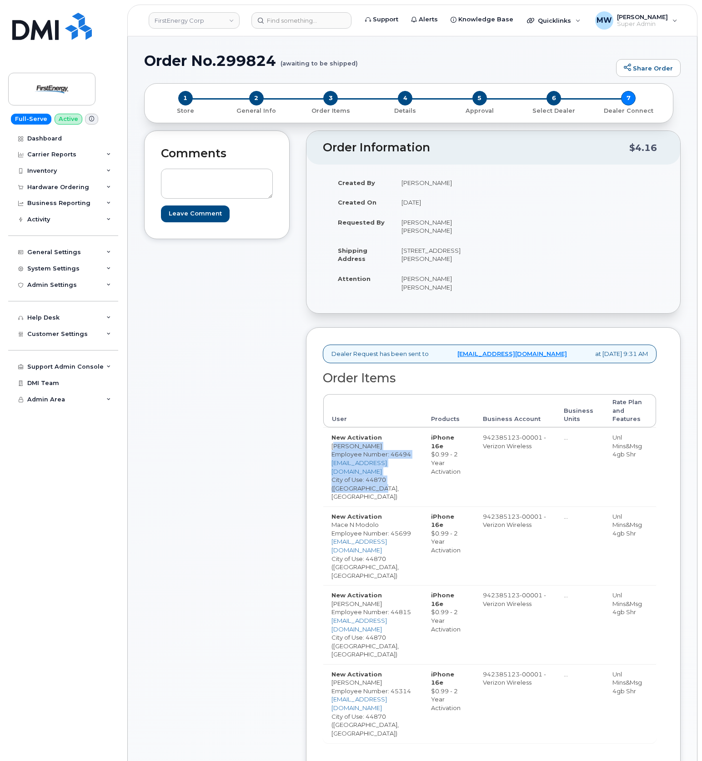
click at [366, 475] on td "New Activation [PERSON_NAME] Employee Number: 46494 [EMAIL_ADDRESS][DOMAIN_NAME…" at bounding box center [373, 466] width 100 height 79
copy td "[PERSON_NAME] Employee Number: 46494 [EMAIL_ADDRESS][DOMAIN_NAME] City of Use: …"
drag, startPoint x: 541, startPoint y: 451, endPoint x: 491, endPoint y: 430, distance: 54.4
click at [491, 430] on td "942385123-00001 - Verizon Wireless" at bounding box center [514, 466] width 81 height 79
copy td "942385123-00001 - Verizon Wireless"
